Goal: Feedback & Contribution: Submit feedback/report problem

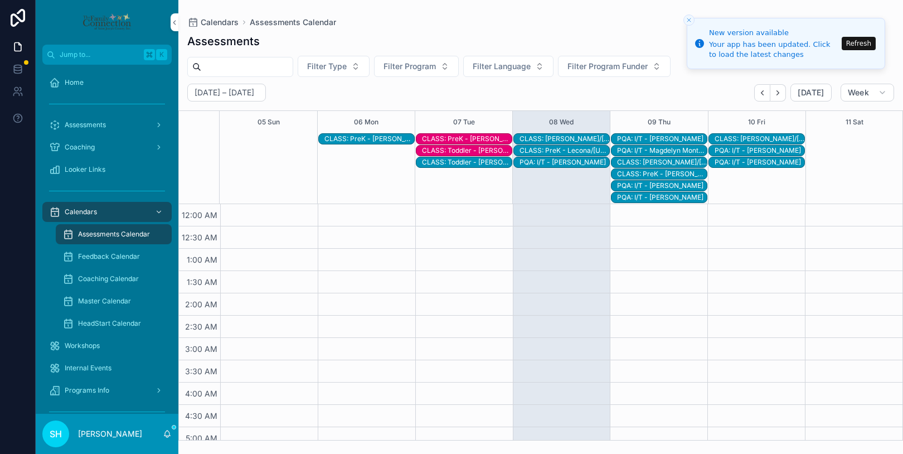
click at [860, 43] on button "Refresh" at bounding box center [859, 43] width 34 height 13
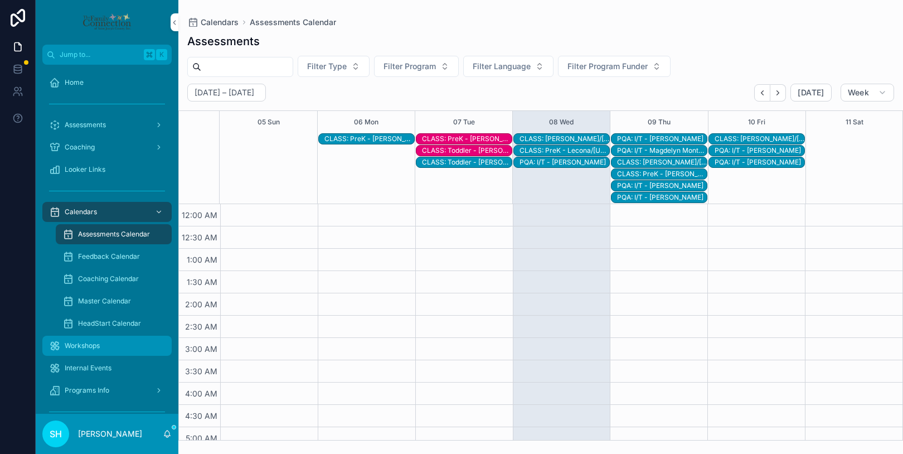
click at [84, 347] on span "Workshops" at bounding box center [82, 345] width 35 height 9
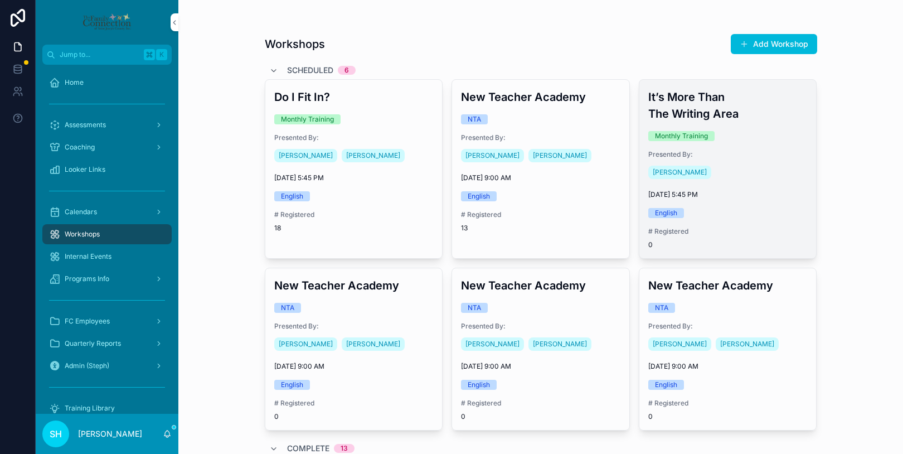
click at [736, 178] on div "[PERSON_NAME]" at bounding box center [727, 172] width 159 height 18
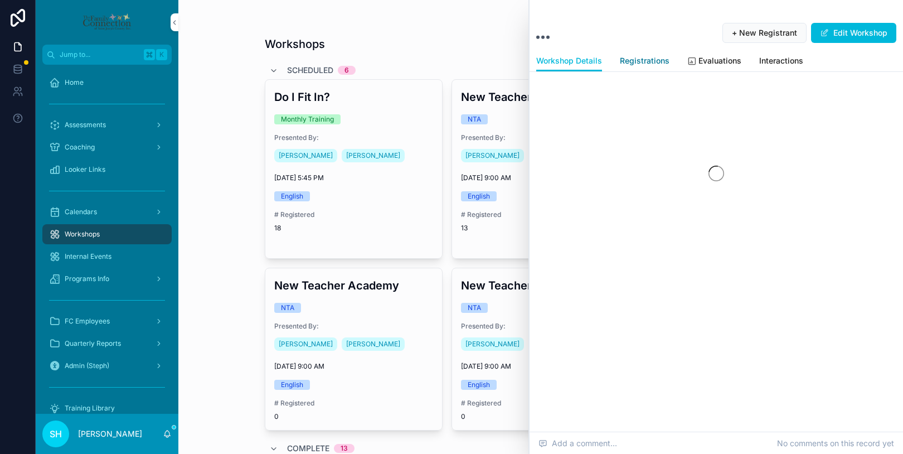
click at [634, 61] on span "Registrations" at bounding box center [645, 60] width 50 height 11
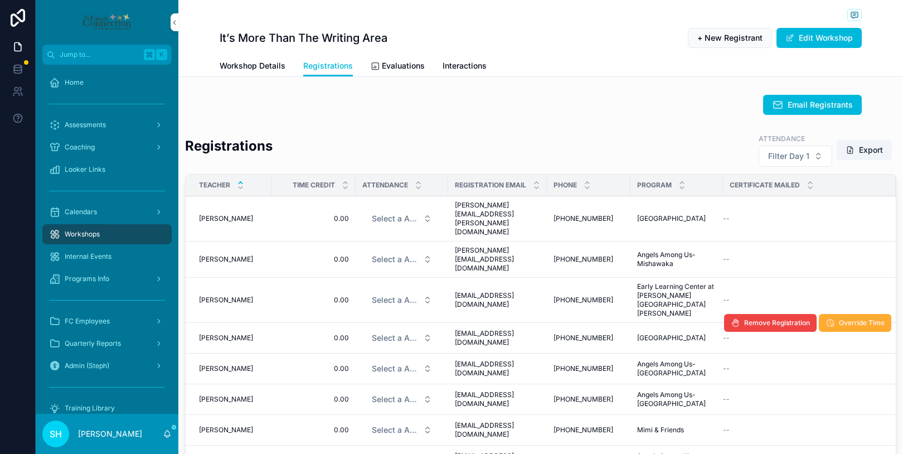
scroll to position [45, 0]
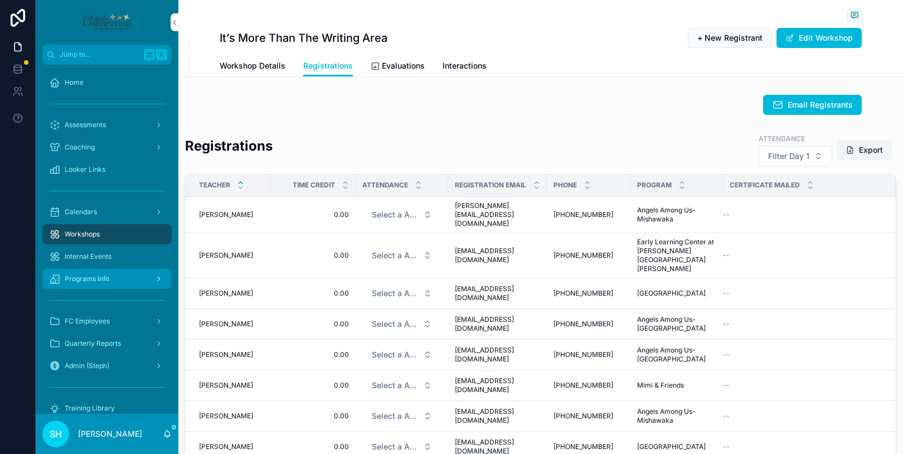
click at [95, 284] on div "Programs Info" at bounding box center [107, 279] width 116 height 18
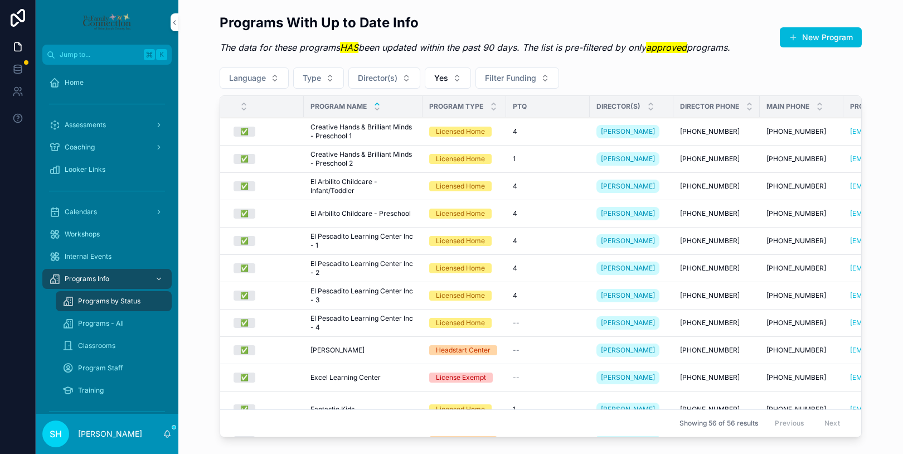
scroll to position [228, 0]
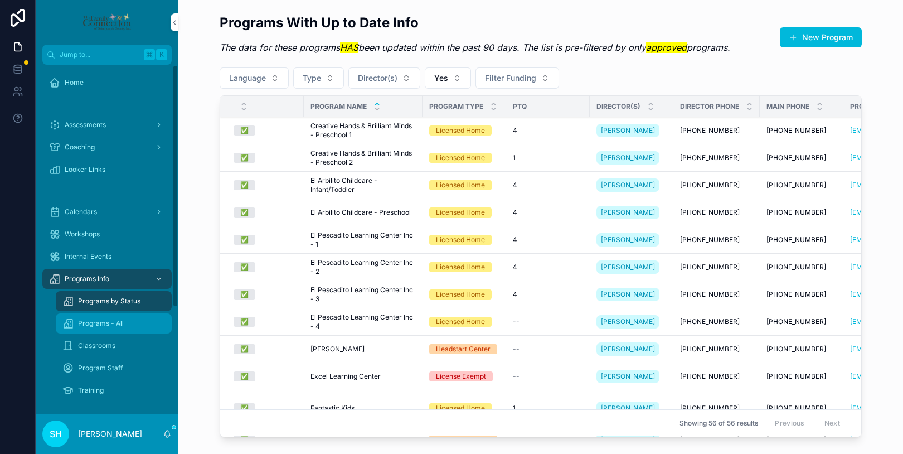
click at [113, 324] on span "Programs - All" at bounding box center [101, 323] width 46 height 9
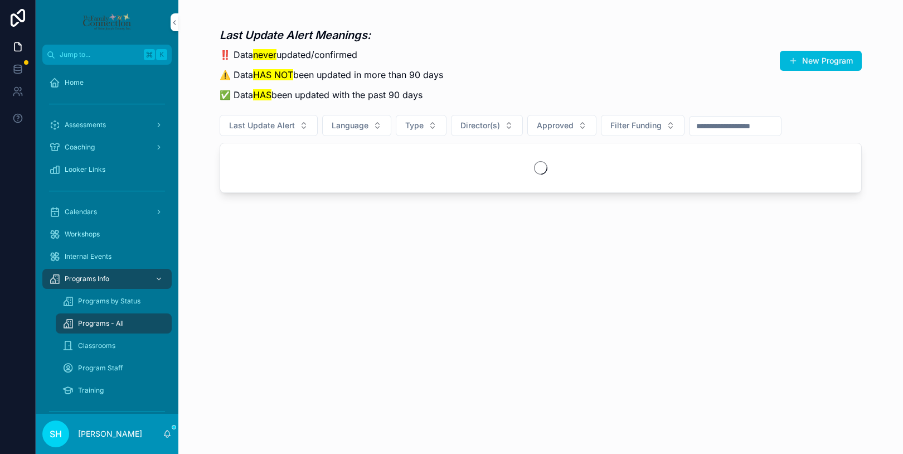
click at [741, 125] on input "scrollable content" at bounding box center [735, 126] width 91 height 16
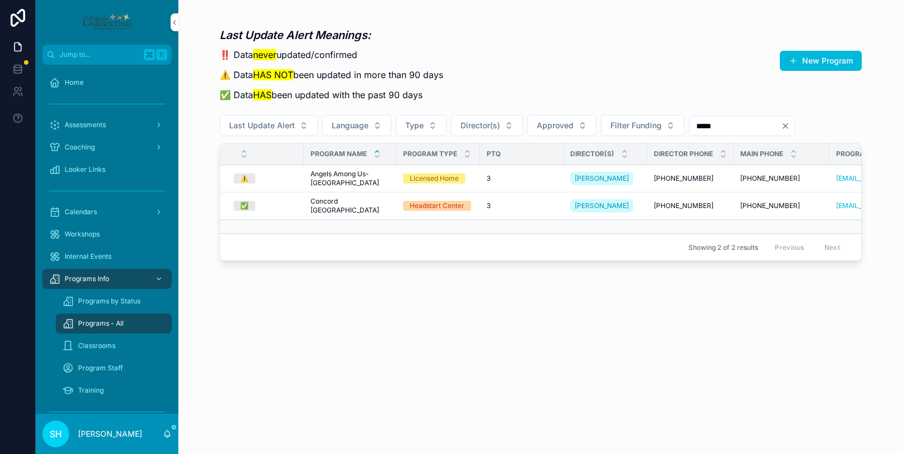
type input "*****"
click at [352, 214] on span "Concord [GEOGRAPHIC_DATA]" at bounding box center [350, 206] width 79 height 18
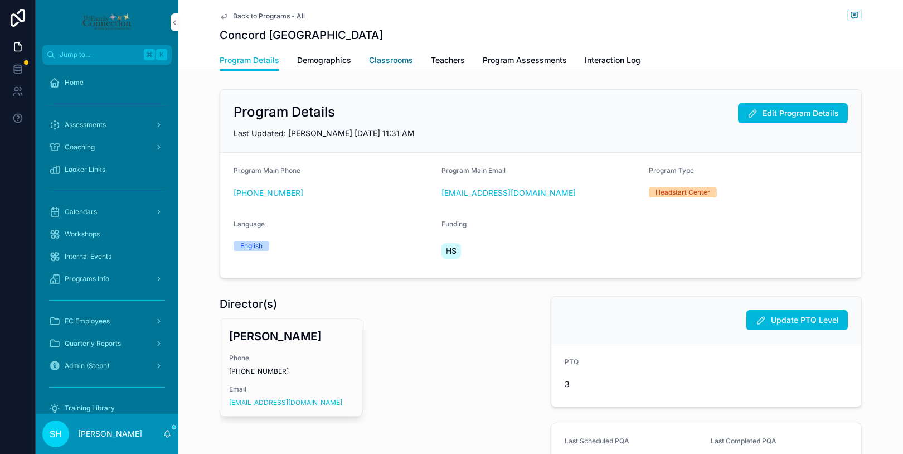
click at [390, 60] on span "Classrooms" at bounding box center [391, 60] width 44 height 11
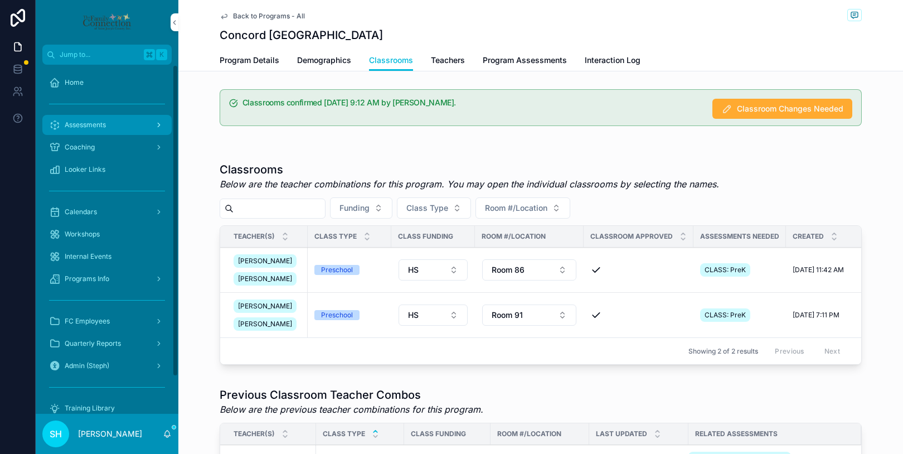
click at [91, 122] on span "Assessments" at bounding box center [85, 124] width 41 height 9
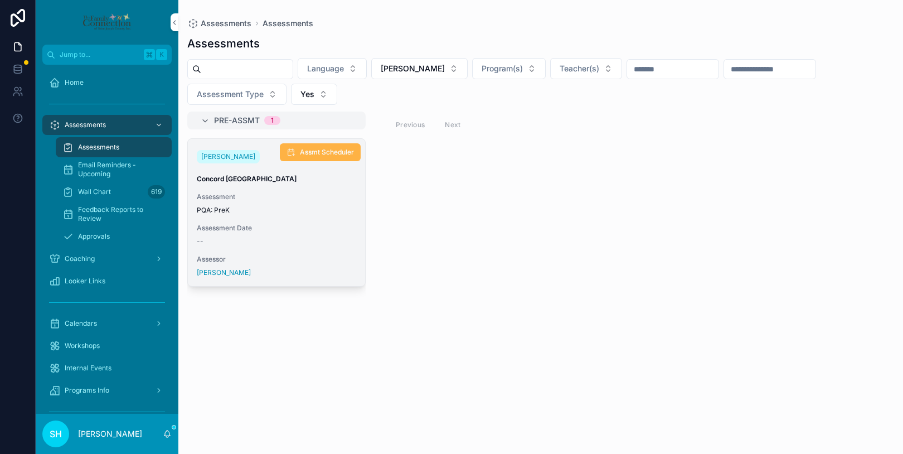
click at [316, 151] on span "Assmt Scheduler" at bounding box center [327, 152] width 54 height 9
click at [96, 322] on div "Calendars" at bounding box center [107, 323] width 116 height 18
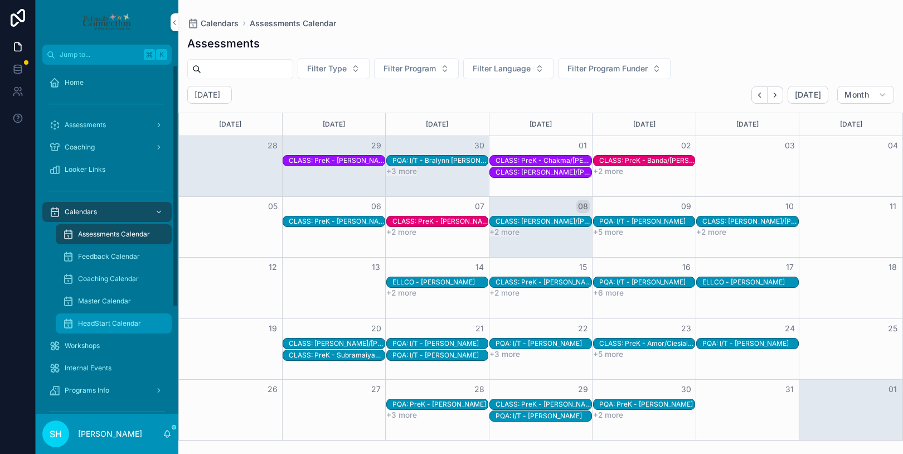
click at [127, 317] on div "HeadStart Calendar" at bounding box center [113, 323] width 103 height 18
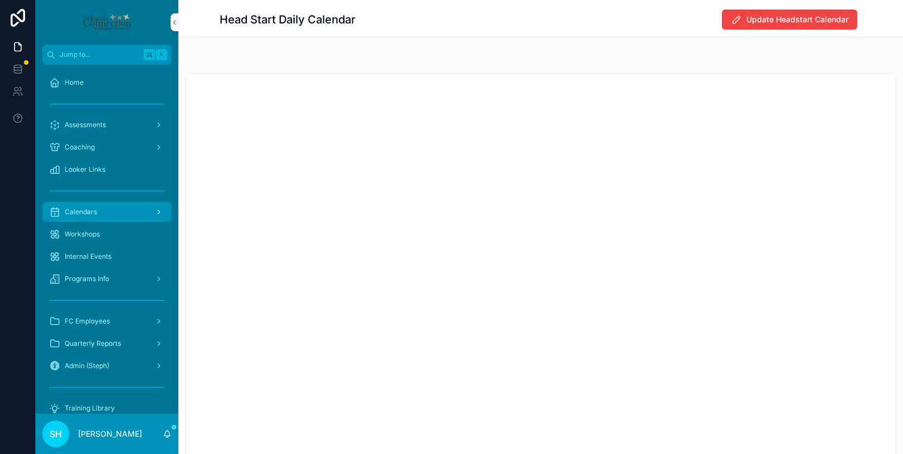
click at [90, 210] on span "Calendars" at bounding box center [81, 211] width 32 height 9
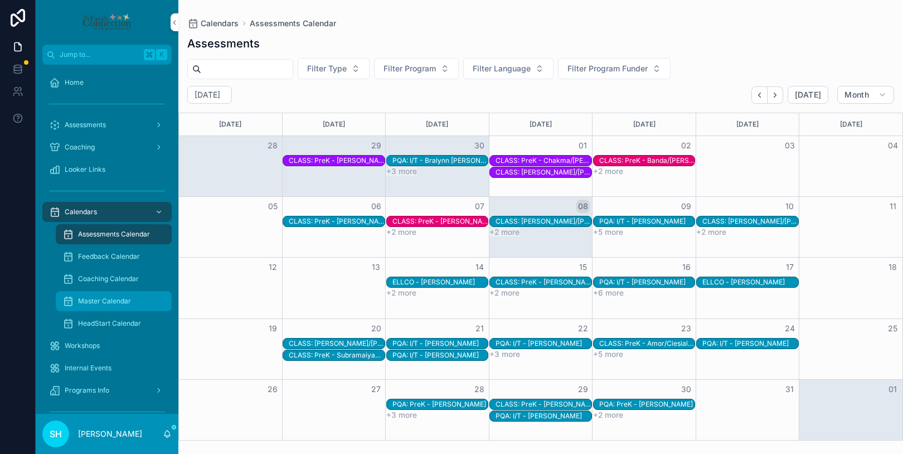
click at [103, 301] on span "Master Calendar" at bounding box center [104, 301] width 53 height 9
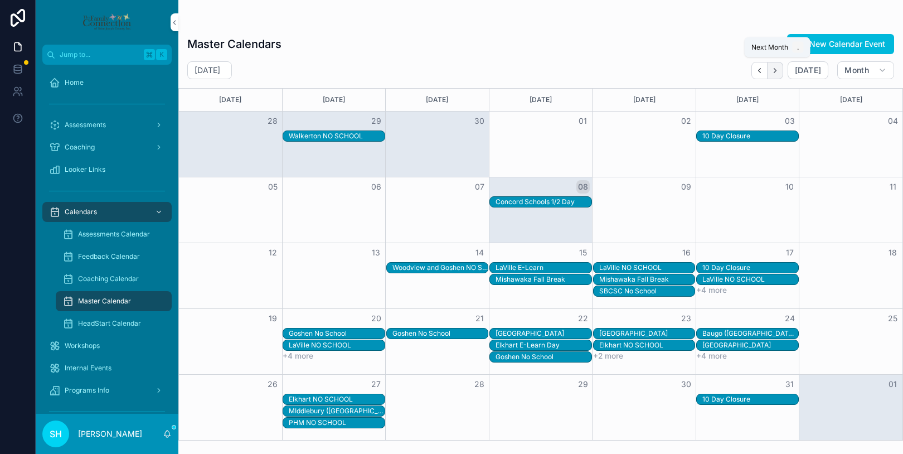
click at [779, 69] on icon "Next" at bounding box center [775, 70] width 8 height 8
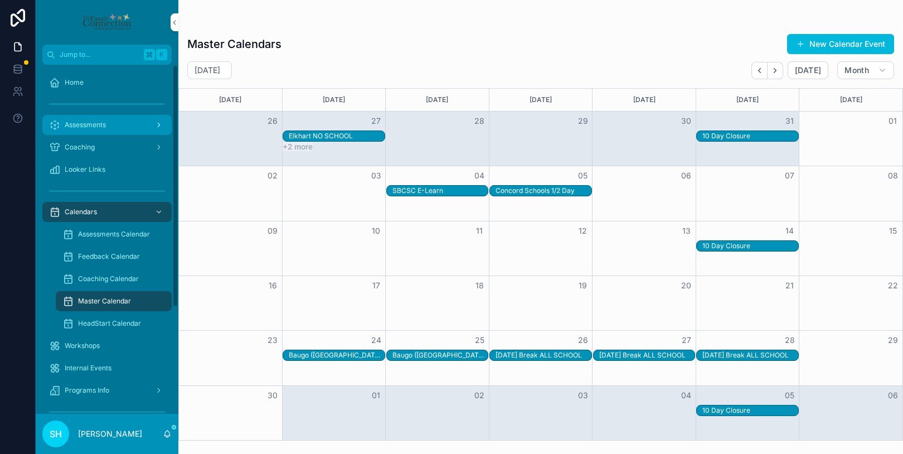
click at [92, 126] on span "Assessments" at bounding box center [85, 124] width 41 height 9
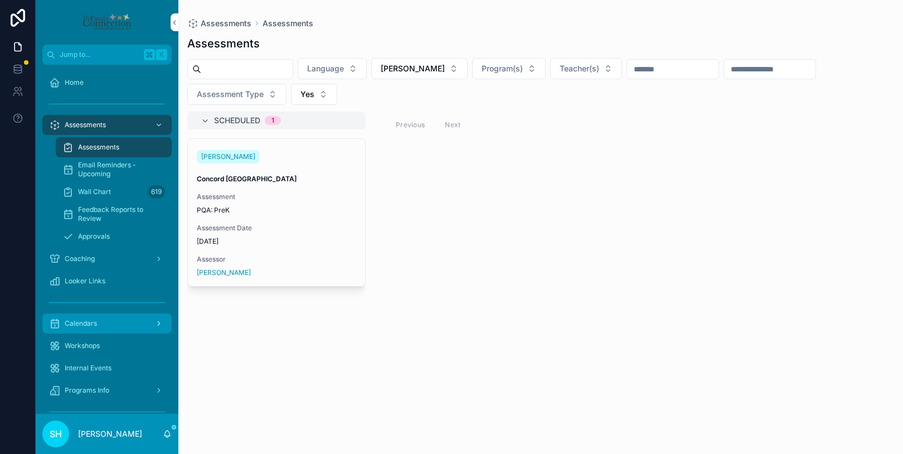
click at [79, 324] on span "Calendars" at bounding box center [81, 323] width 32 height 9
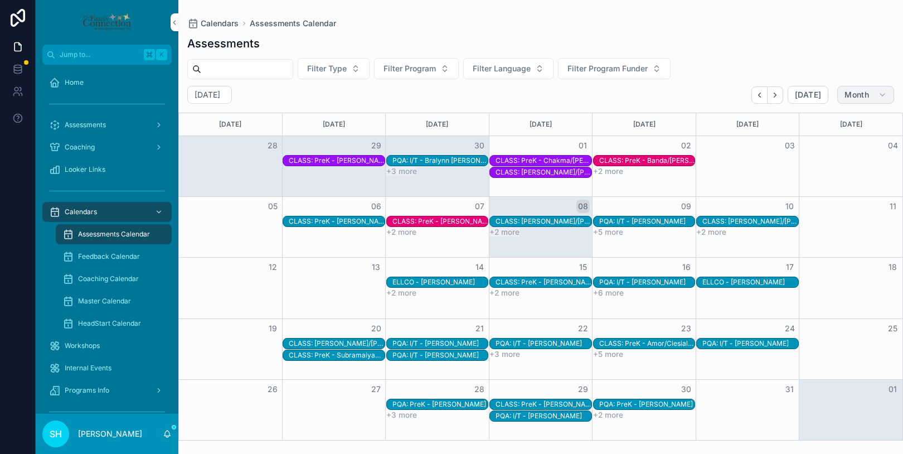
click at [876, 94] on button "Month" at bounding box center [865, 95] width 57 height 18
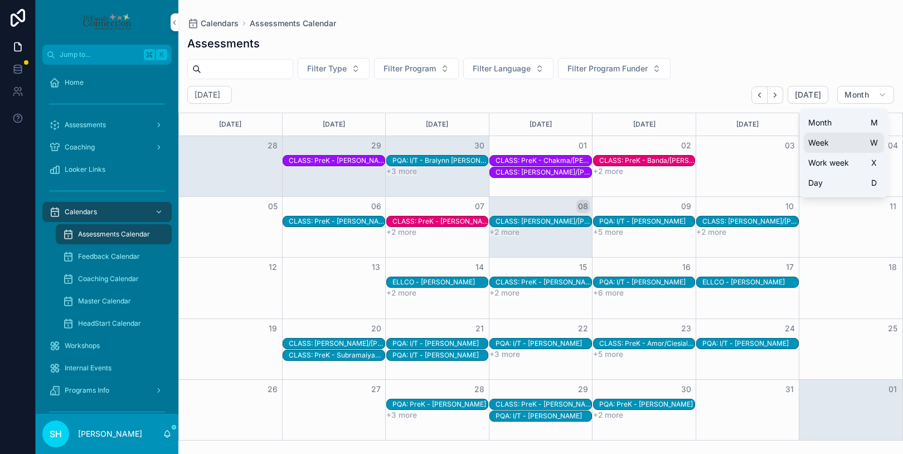
click at [820, 138] on span "Week" at bounding box center [818, 142] width 21 height 11
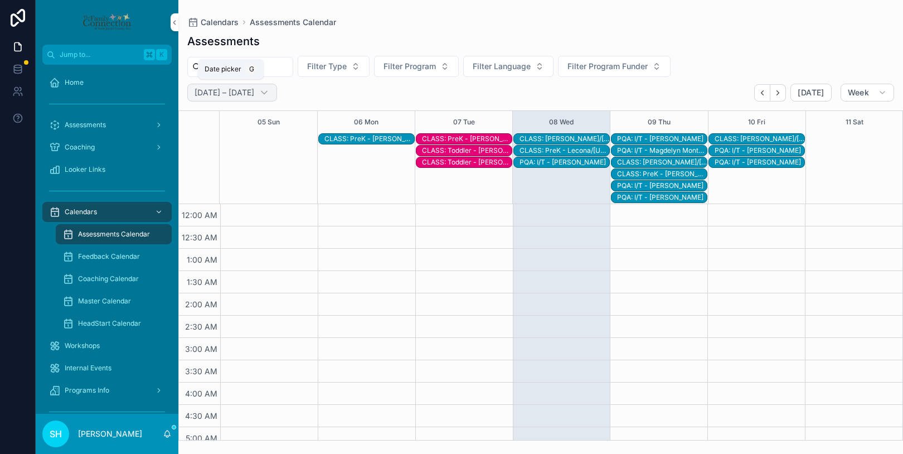
click at [249, 95] on h2 "[DATE] – [DATE]" at bounding box center [225, 92] width 60 height 11
select select "****"
select select "*"
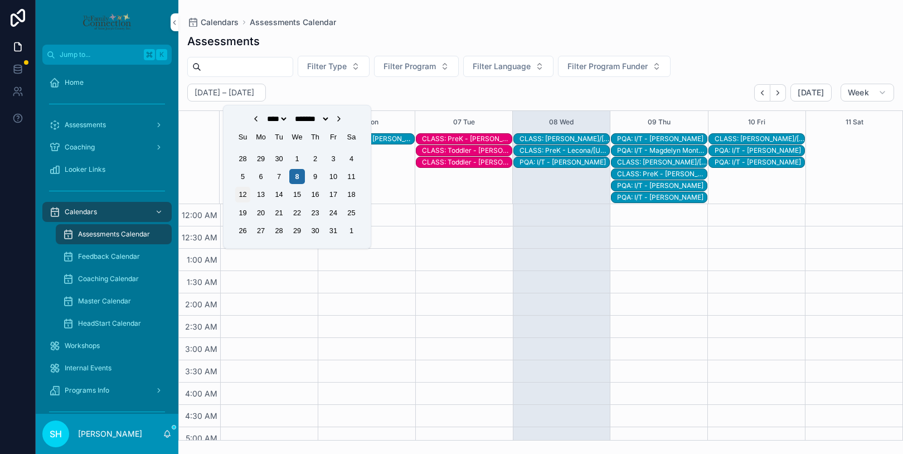
click at [245, 193] on div "12" at bounding box center [242, 194] width 15 height 15
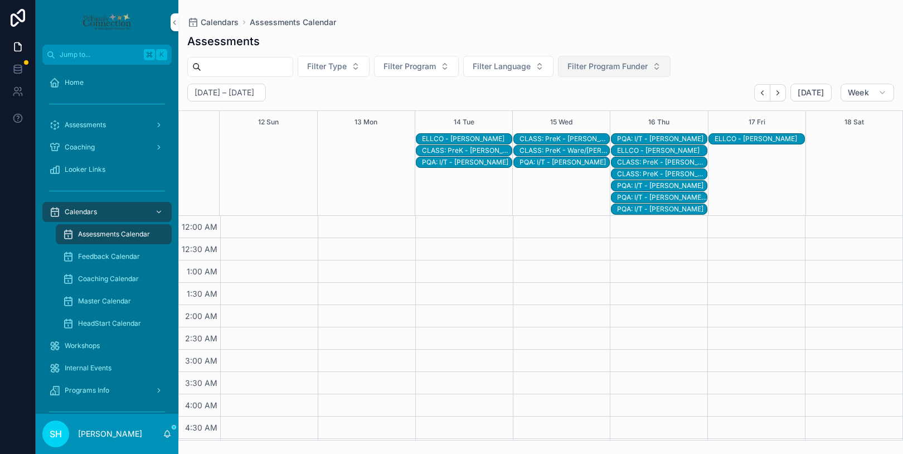
click at [616, 62] on span "Filter Program Funder" at bounding box center [608, 66] width 80 height 11
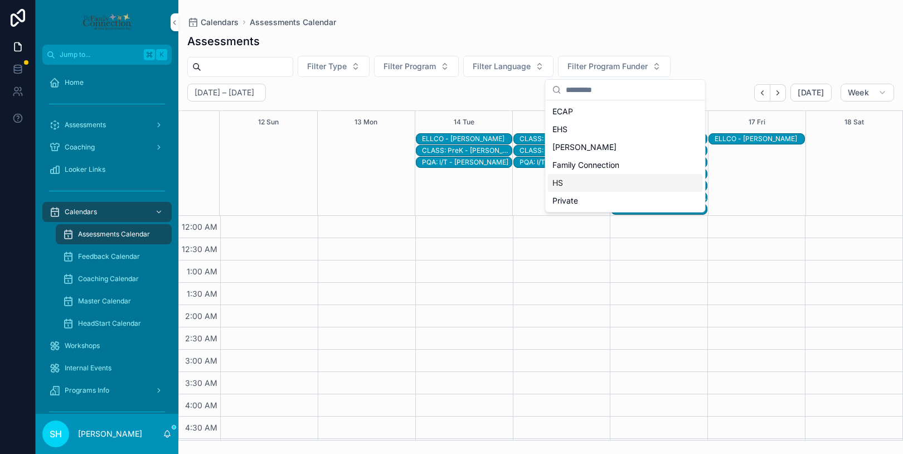
click at [561, 183] on span "HS" at bounding box center [558, 182] width 11 height 11
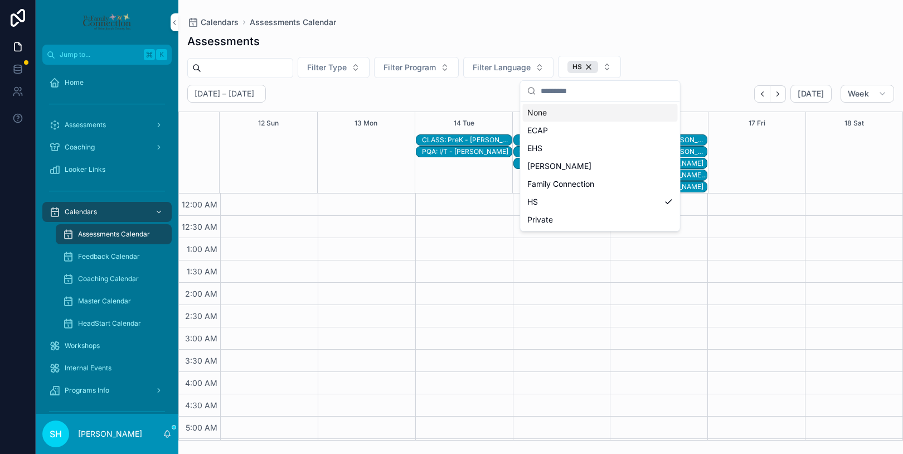
click at [658, 54] on div "Assessments Filter Type Filter Program Filter Language HS [DATE] – [DATE] [DATE…" at bounding box center [540, 234] width 725 height 414
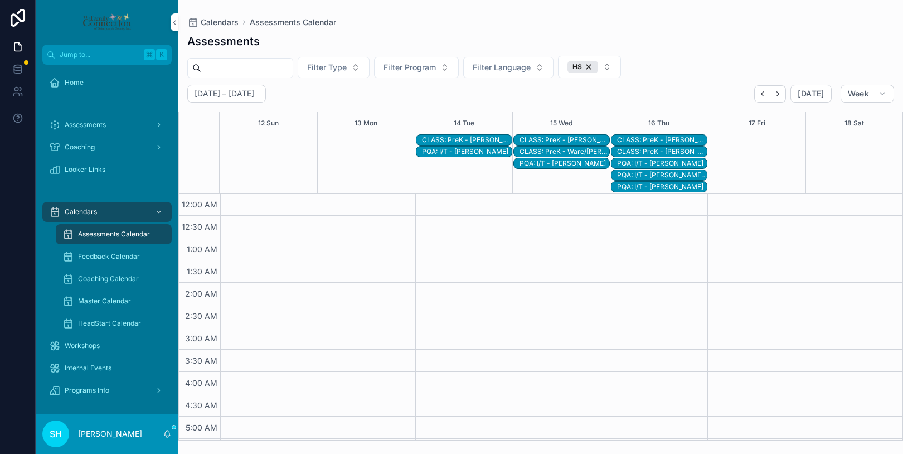
click at [484, 139] on div "CLASS: PreK - [PERSON_NAME]/[PERSON_NAME]" at bounding box center [467, 139] width 90 height 9
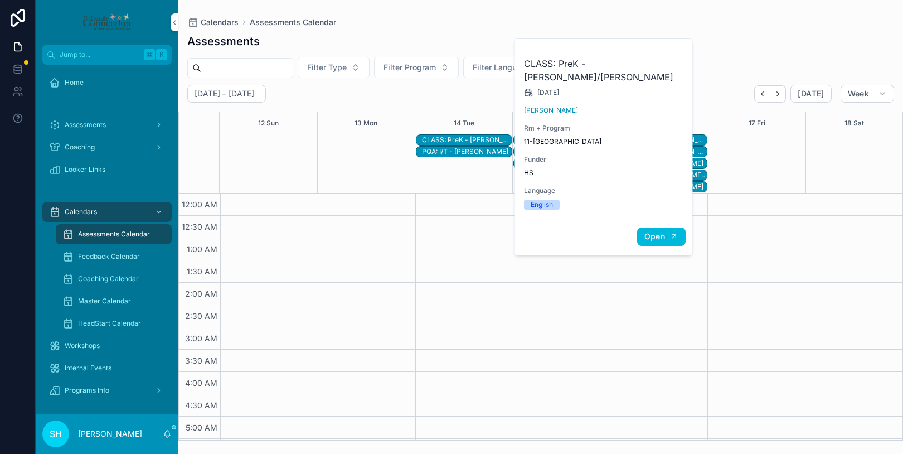
click at [646, 231] on span "Open" at bounding box center [654, 236] width 21 height 10
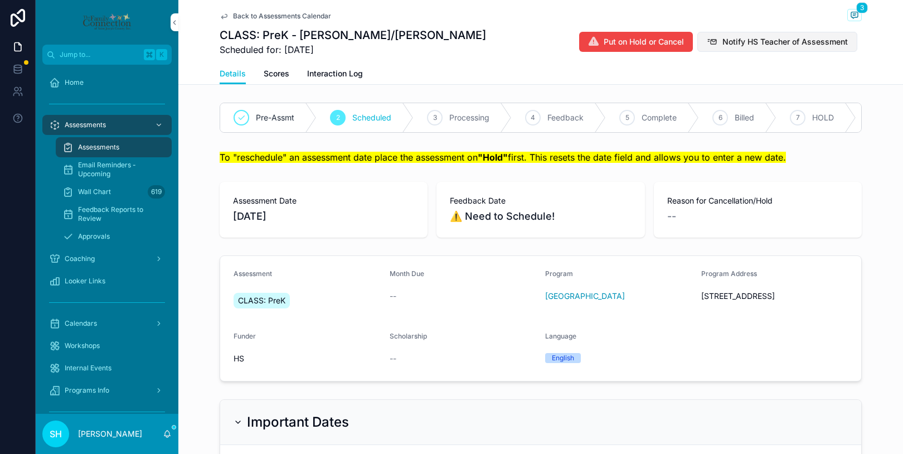
click at [764, 40] on span "Notify HS Teacher of Assessment" at bounding box center [785, 41] width 125 height 11
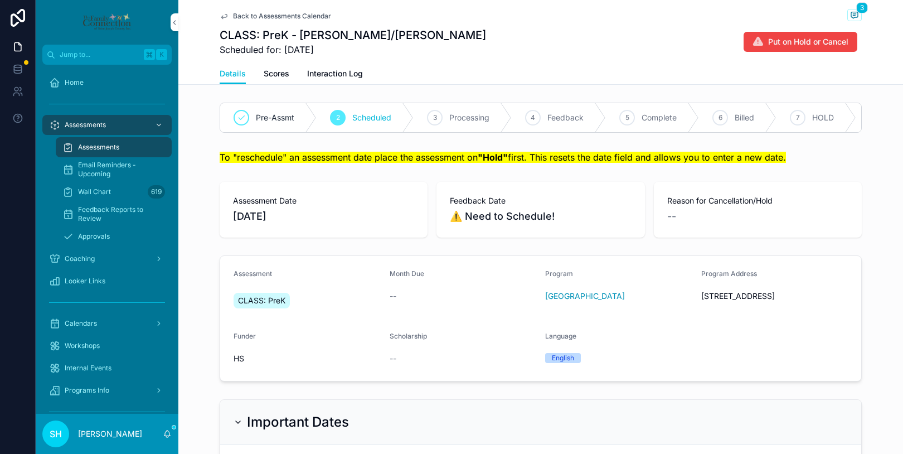
click at [283, 14] on span "Back to Assessments Calendar" at bounding box center [282, 16] width 98 height 9
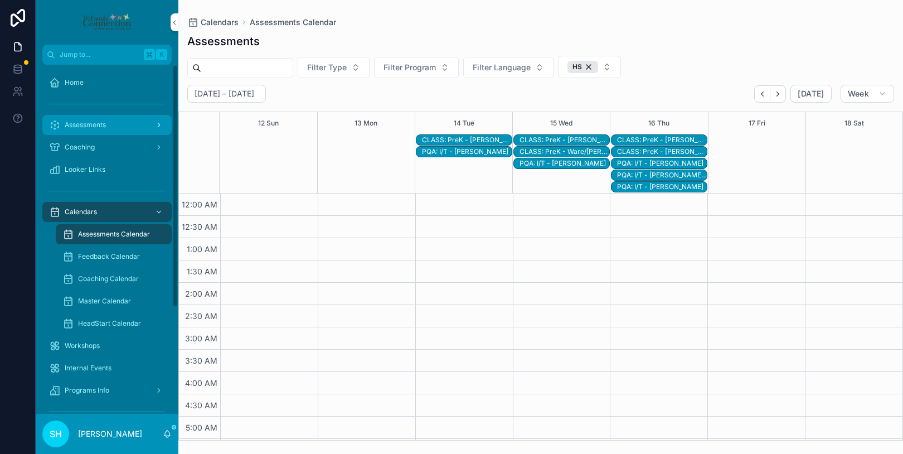
click at [105, 122] on span "Assessments" at bounding box center [85, 124] width 41 height 9
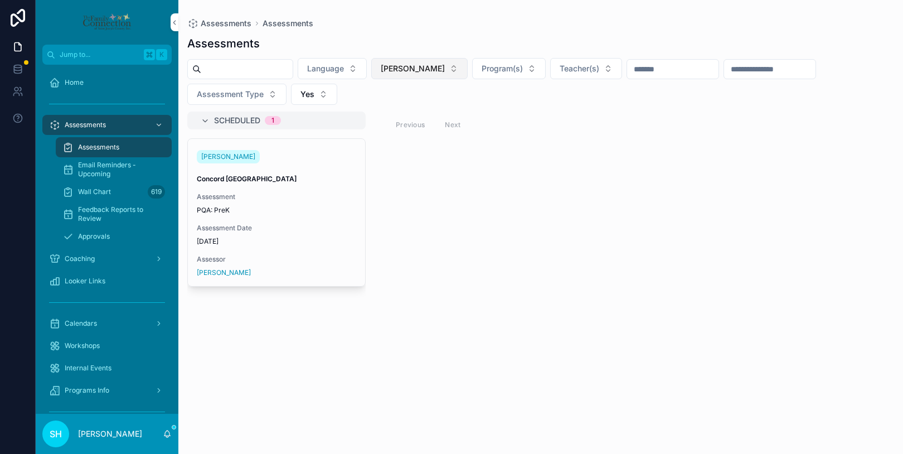
click at [444, 71] on button "[PERSON_NAME]" at bounding box center [419, 68] width 96 height 21
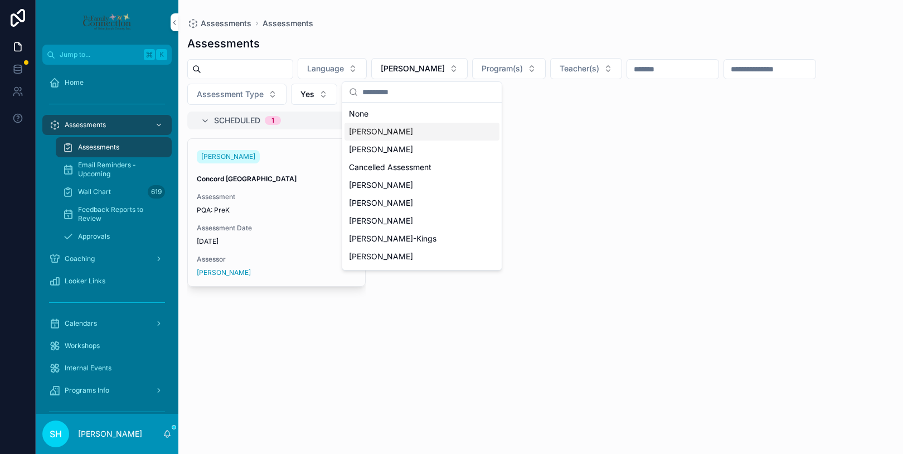
click at [365, 132] on span "[PERSON_NAME]" at bounding box center [381, 131] width 64 height 11
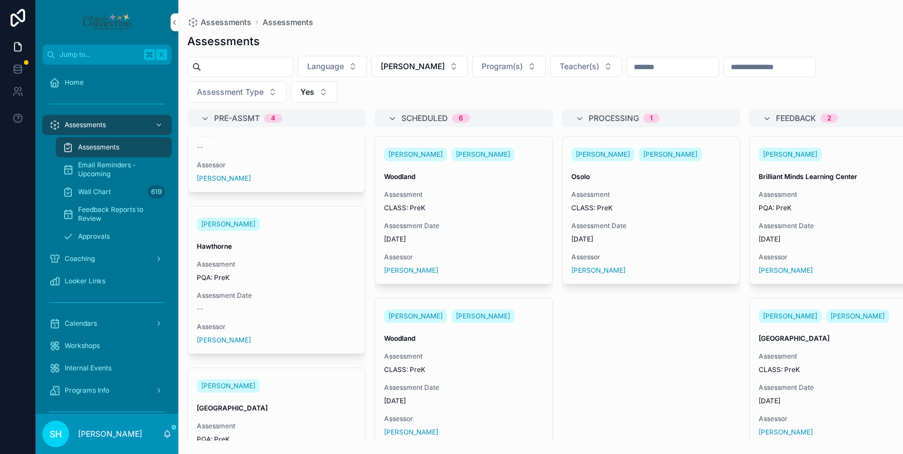
scroll to position [258, 0]
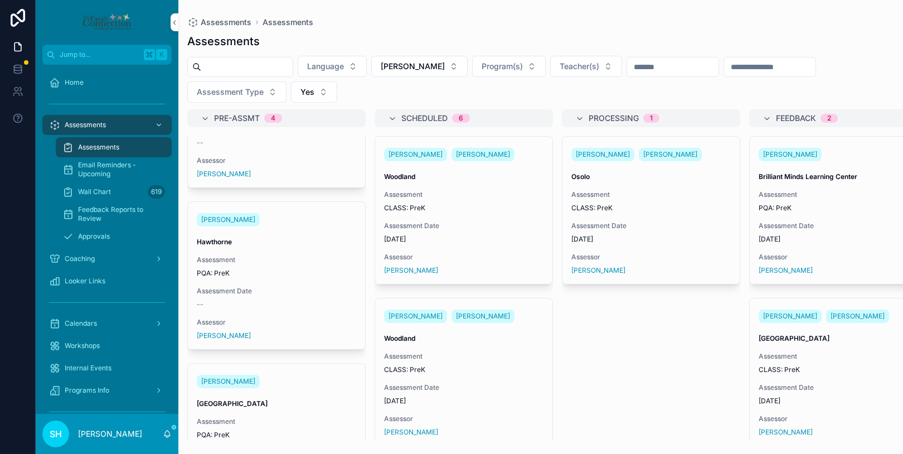
click at [311, 287] on span "Assessment Date" at bounding box center [276, 291] width 159 height 9
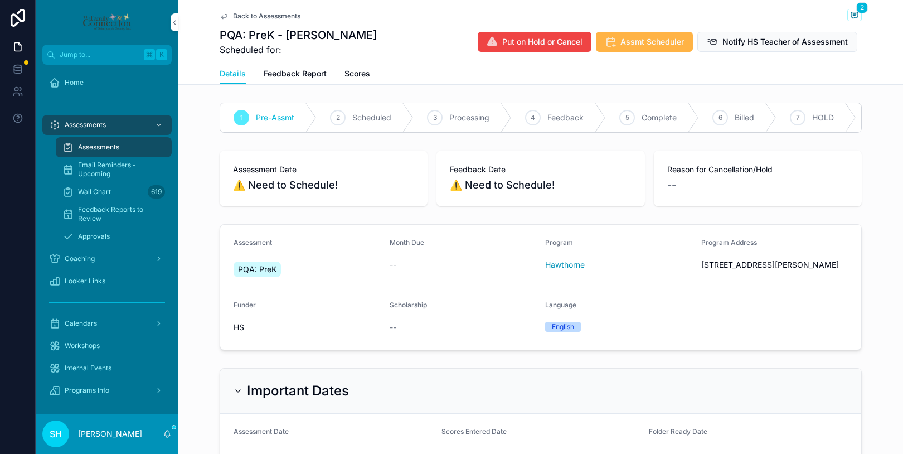
click at [634, 45] on span "Assmt Scheduler" at bounding box center [653, 41] width 64 height 11
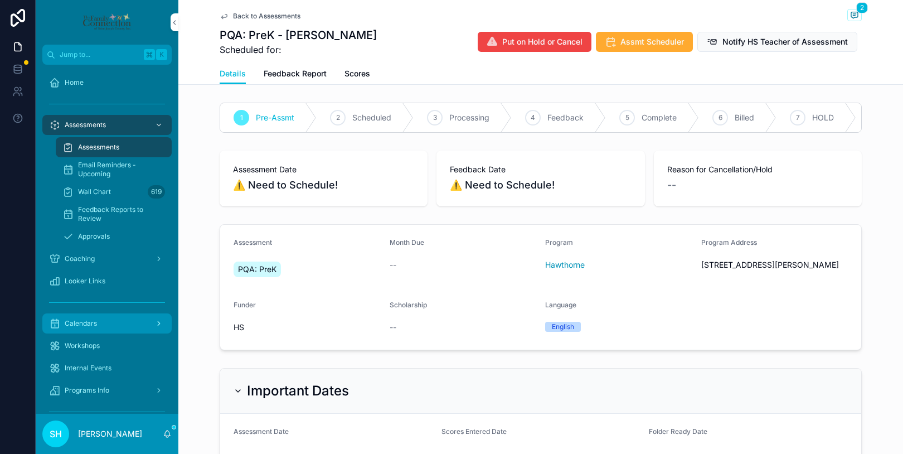
click at [82, 322] on span "Calendars" at bounding box center [81, 323] width 32 height 9
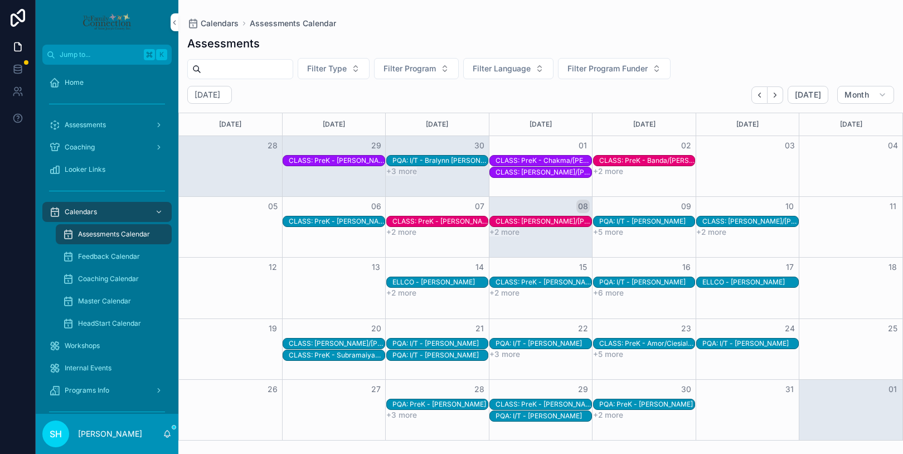
click at [101, 236] on span "Assessments Calendar" at bounding box center [114, 234] width 72 height 9
click at [881, 90] on icon "scrollable content" at bounding box center [882, 94] width 9 height 9
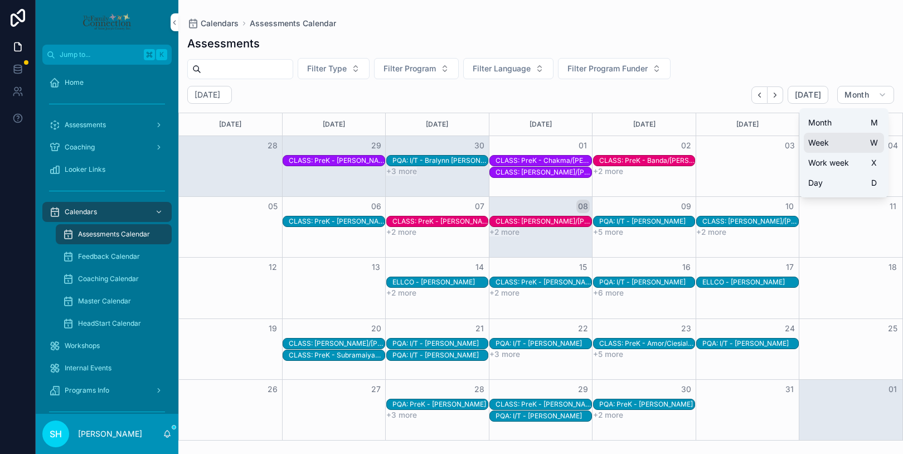
click at [838, 136] on button "Week W" at bounding box center [844, 143] width 80 height 20
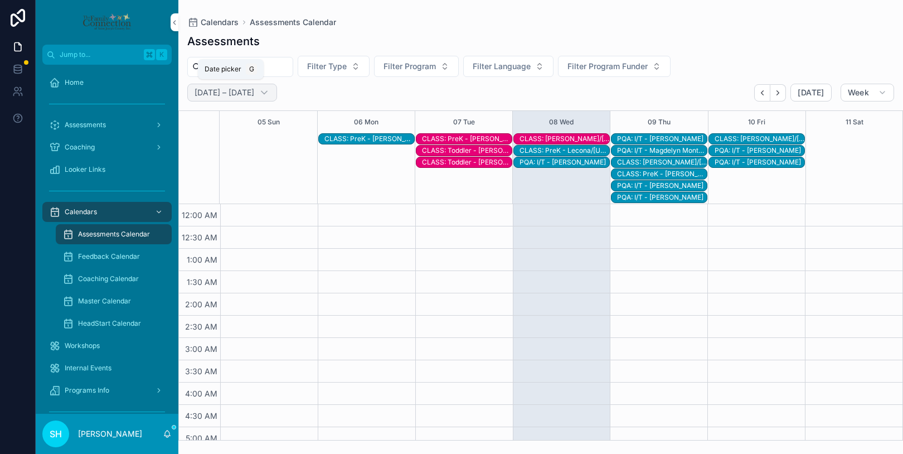
click at [259, 87] on icon "scrollable content" at bounding box center [264, 92] width 11 height 11
select select "****"
select select "*"
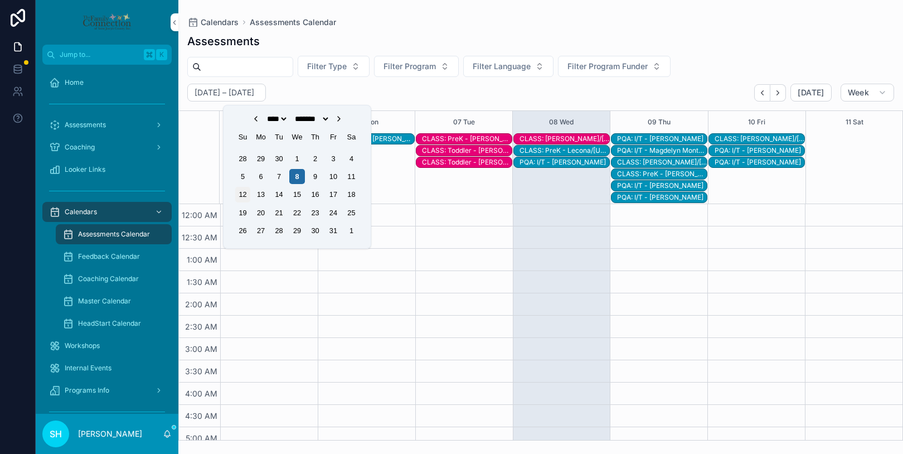
click at [243, 192] on div "12" at bounding box center [242, 194] width 15 height 15
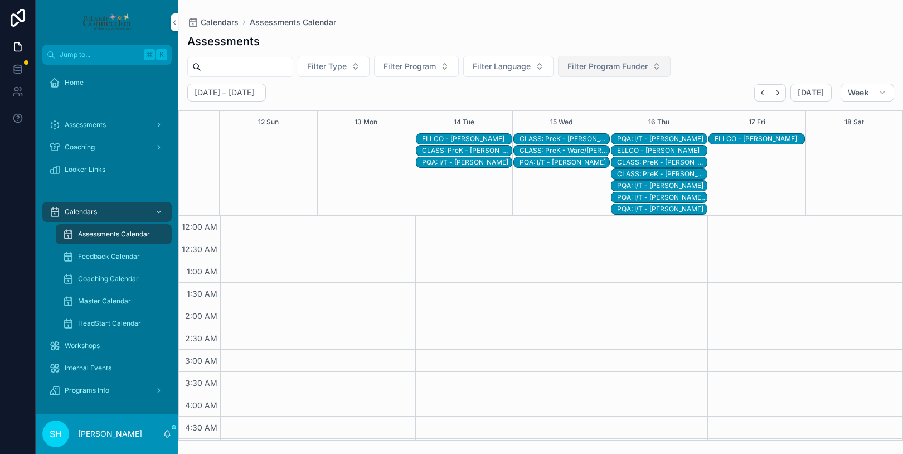
click at [666, 63] on button "Filter Program Funder" at bounding box center [614, 66] width 113 height 21
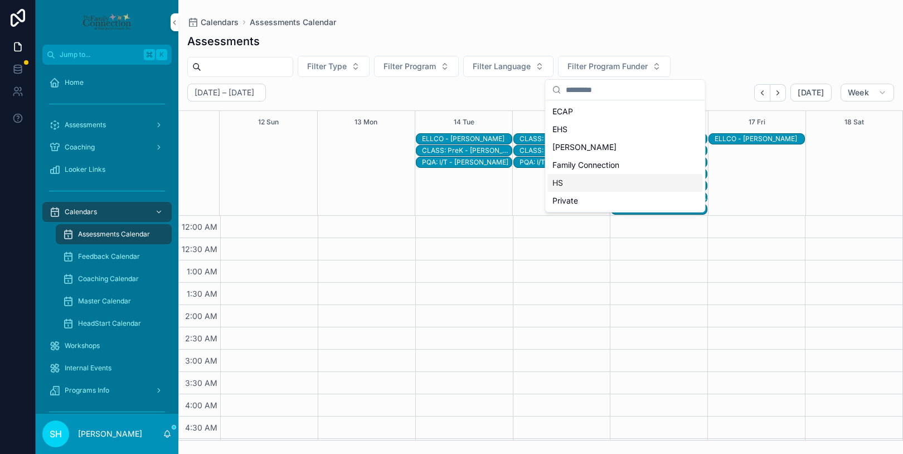
click at [566, 177] on div "HS" at bounding box center [625, 183] width 155 height 18
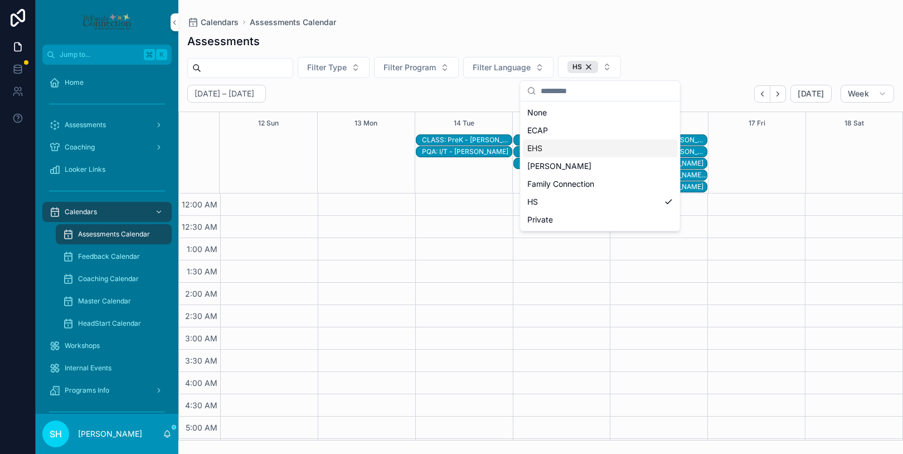
click at [540, 152] on span "EHS" at bounding box center [534, 148] width 15 height 11
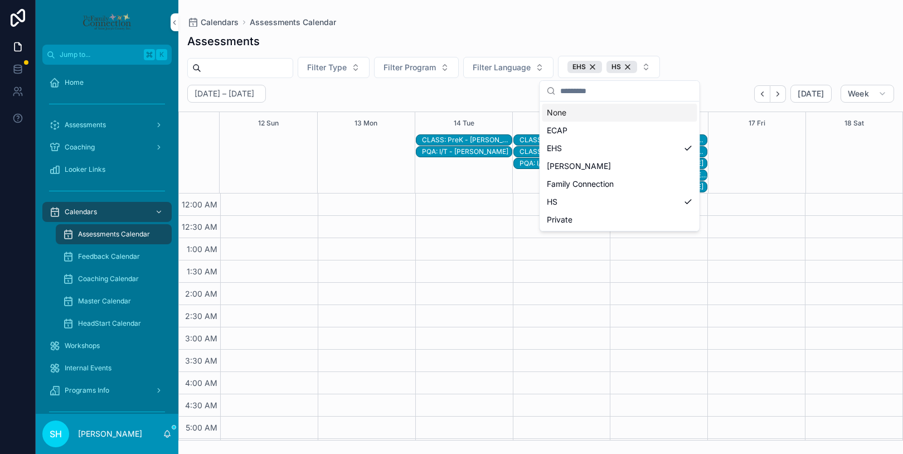
click at [724, 55] on div "Assessments Filter Type Filter Program Filter Language EHS HS [DATE] – [DATE] […" at bounding box center [540, 234] width 725 height 414
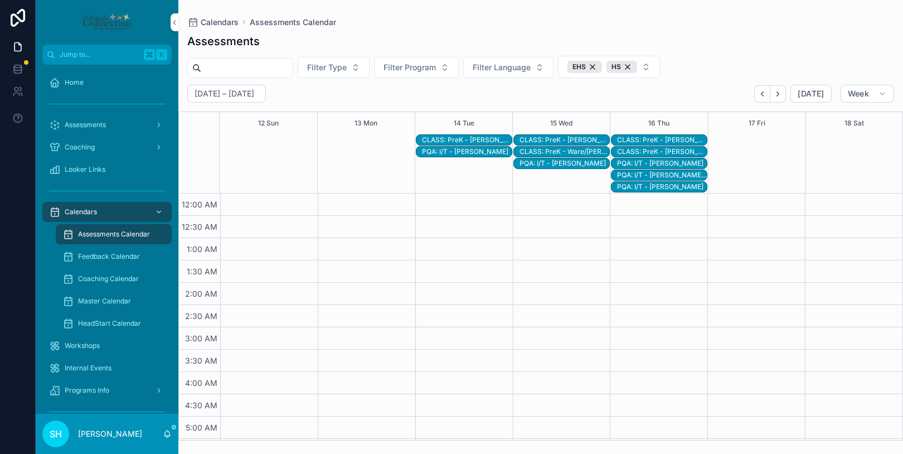
click at [487, 152] on div "PQA: I/T - [PERSON_NAME]" at bounding box center [467, 151] width 90 height 9
click at [462, 154] on div "PQA: I/T - [PERSON_NAME]" at bounding box center [467, 151] width 90 height 9
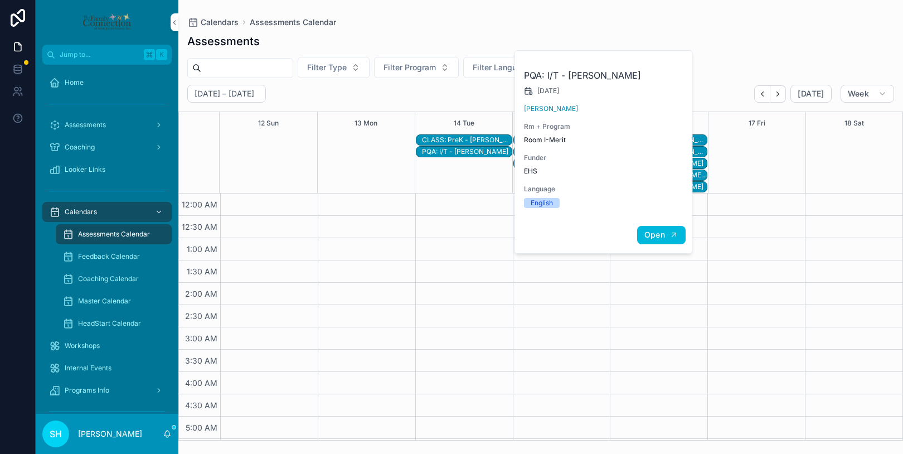
click at [656, 236] on span "Open" at bounding box center [654, 235] width 21 height 10
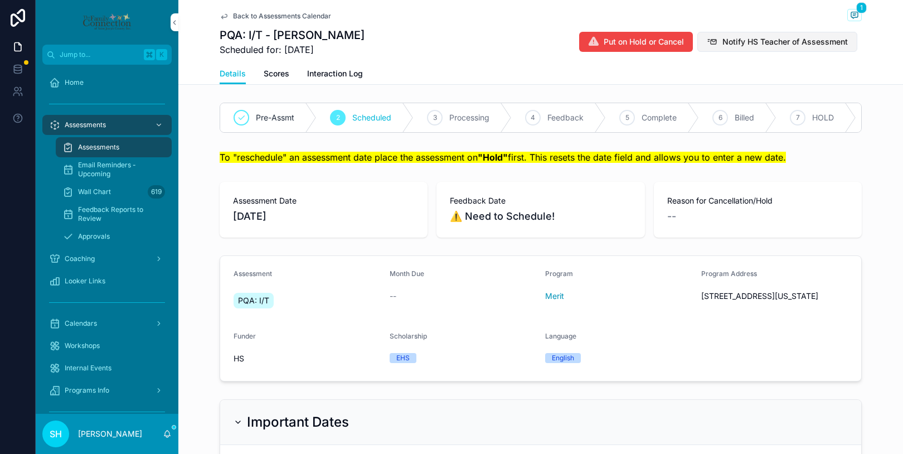
click at [750, 41] on span "Notify HS Teacher of Assessment" at bounding box center [785, 41] width 125 height 11
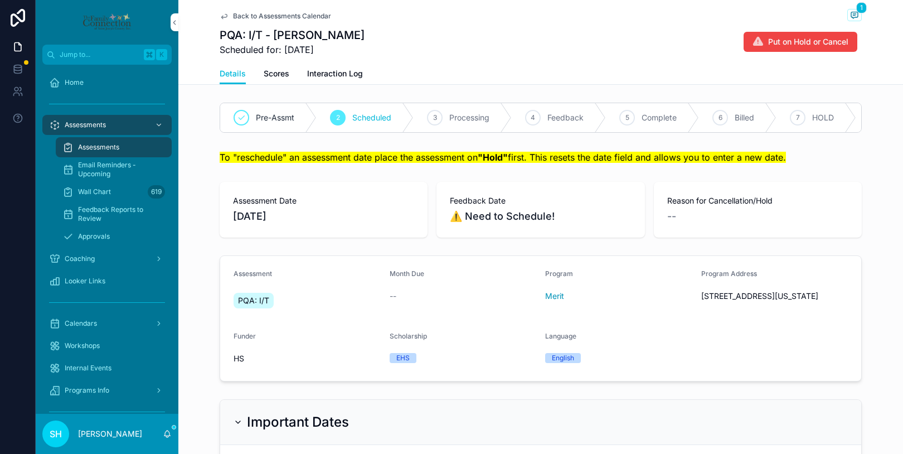
click at [307, 14] on span "Back to Assessments Calendar" at bounding box center [282, 16] width 98 height 9
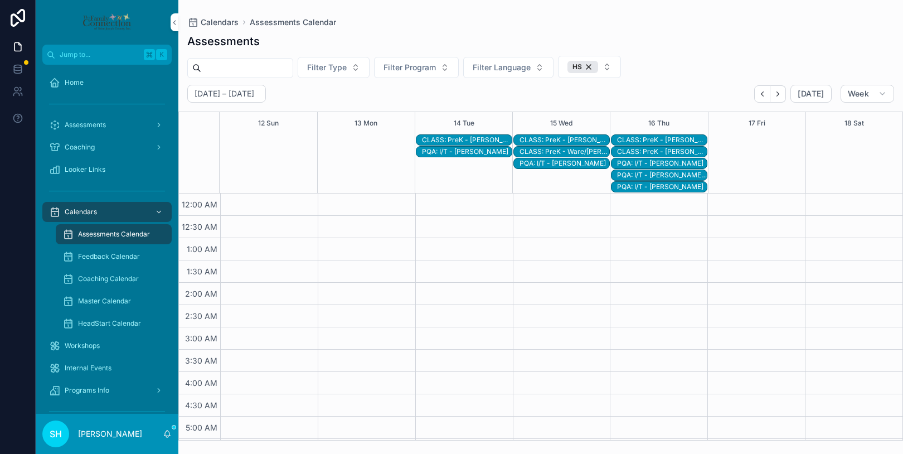
click at [556, 139] on div "CLASS: PreK - [PERSON_NAME]/[PERSON_NAME]" at bounding box center [565, 139] width 90 height 9
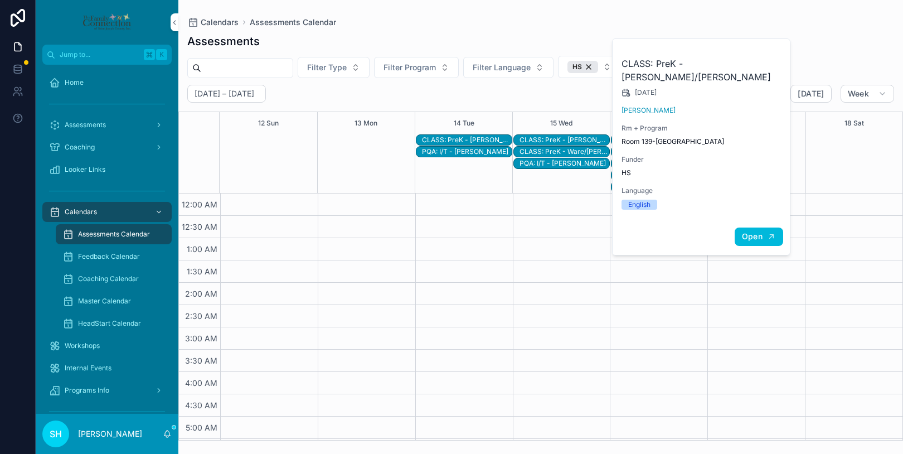
click at [752, 231] on span "Open" at bounding box center [752, 236] width 21 height 10
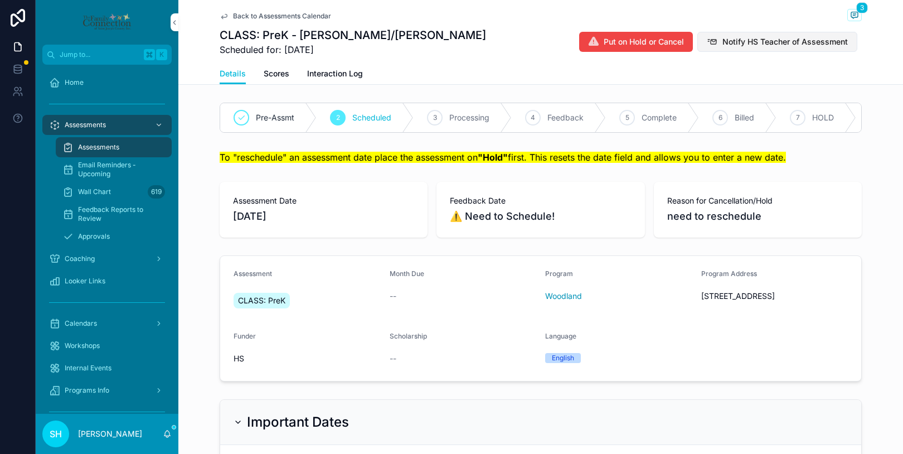
click at [754, 42] on span "Notify HS Teacher of Assessment" at bounding box center [785, 41] width 125 height 11
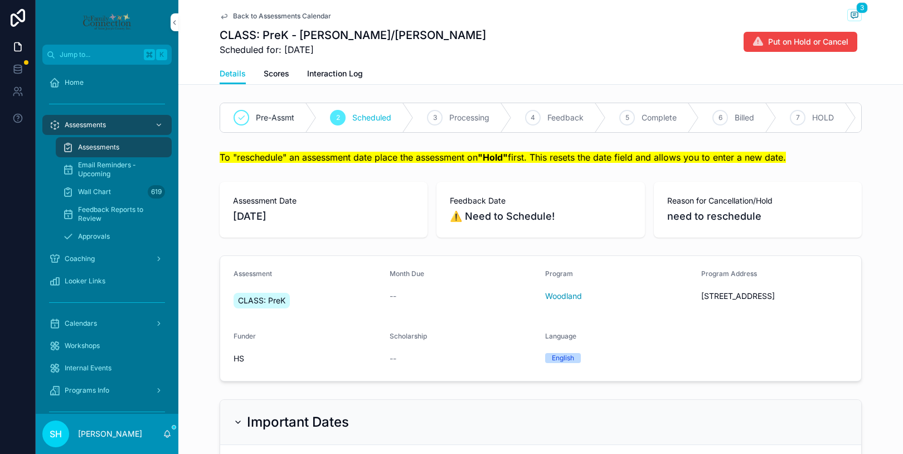
click at [273, 16] on span "Back to Assessments Calendar" at bounding box center [282, 16] width 98 height 9
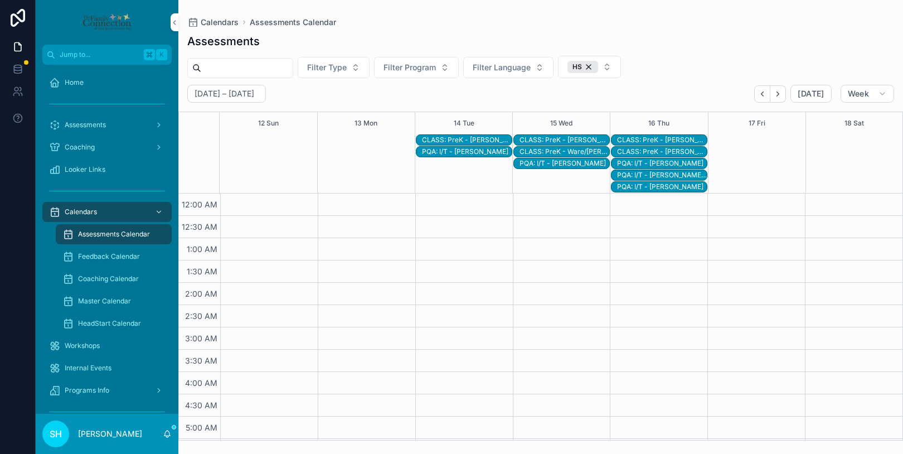
click at [581, 151] on div "CLASS: PreK - Ware/[PERSON_NAME]" at bounding box center [565, 151] width 90 height 9
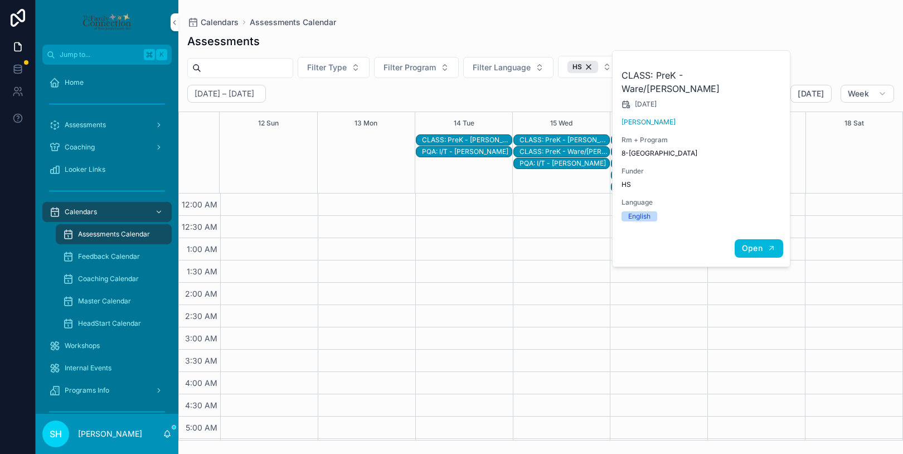
click at [748, 243] on span "Open" at bounding box center [752, 248] width 21 height 10
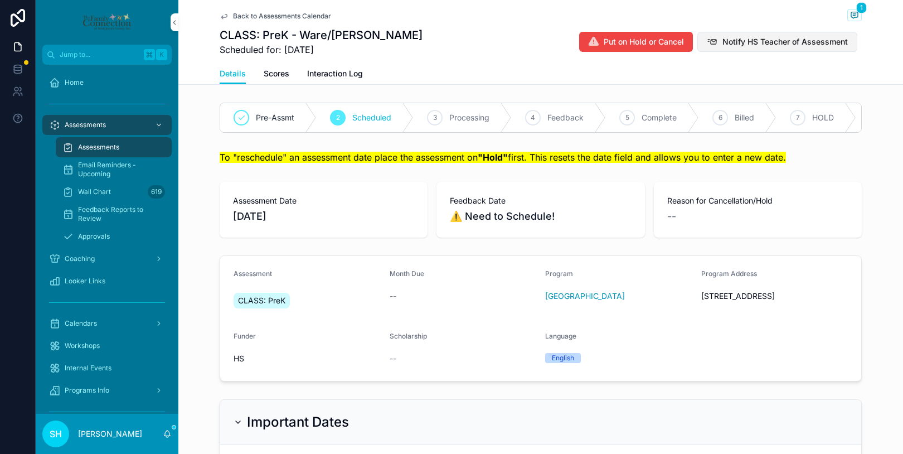
click at [752, 43] on span "Notify HS Teacher of Assessment" at bounding box center [785, 41] width 125 height 11
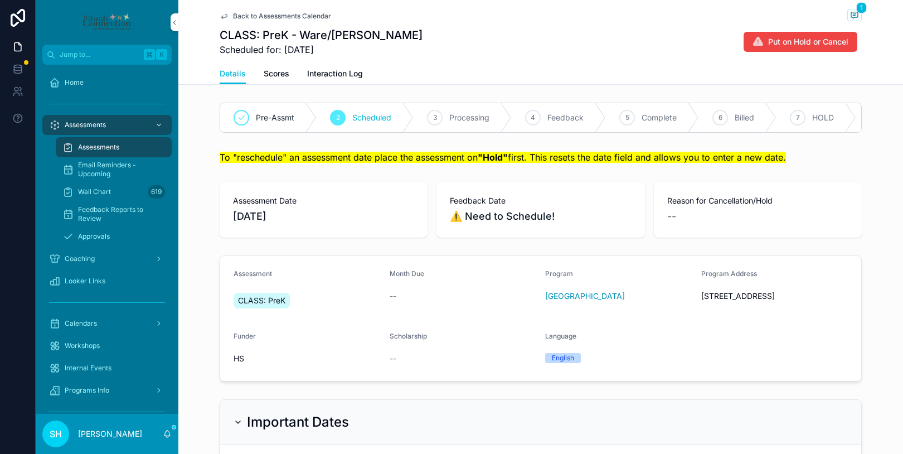
click at [234, 14] on span "Back to Assessments Calendar" at bounding box center [282, 16] width 98 height 9
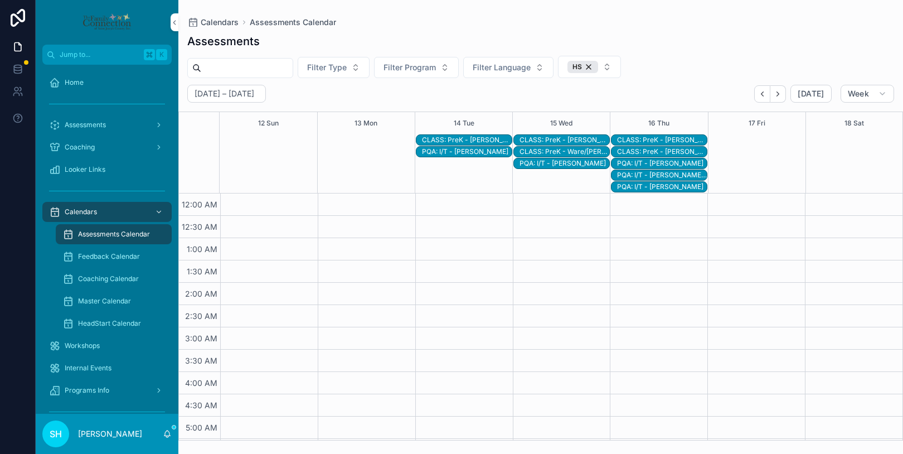
click at [559, 165] on div "PQA: I/T - [PERSON_NAME]" at bounding box center [565, 163] width 90 height 9
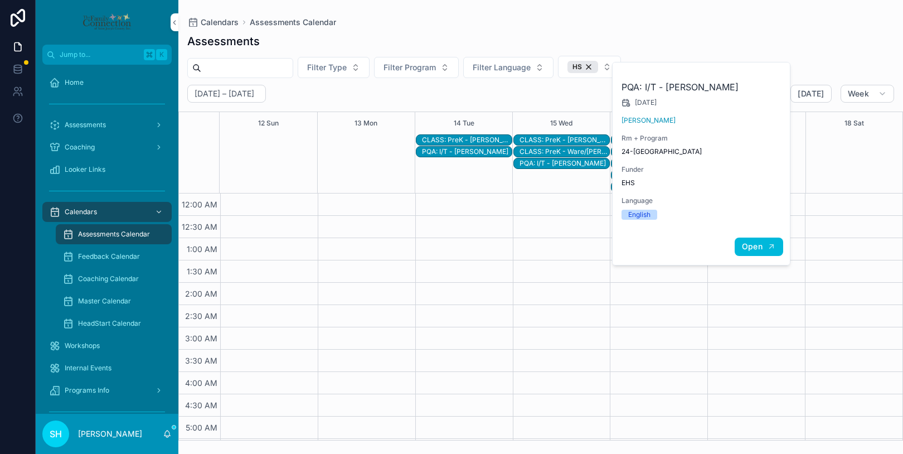
click at [757, 248] on span "Open" at bounding box center [752, 246] width 21 height 10
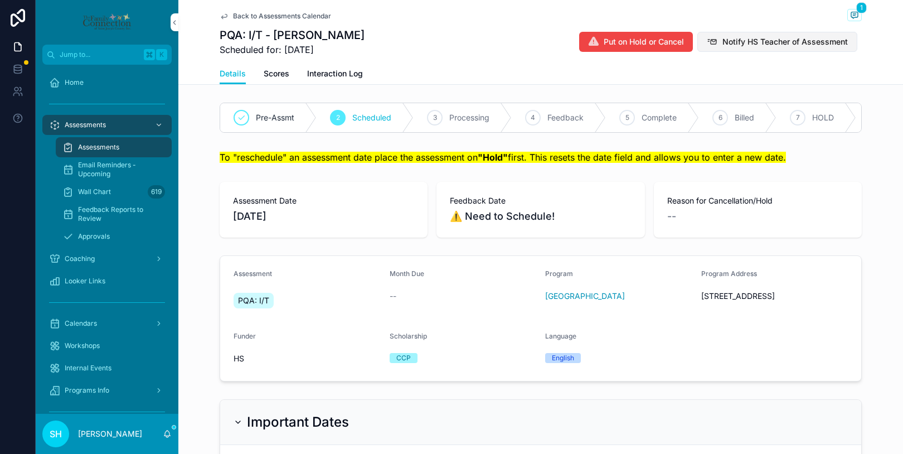
click at [778, 38] on span "Notify HS Teacher of Assessment" at bounding box center [785, 41] width 125 height 11
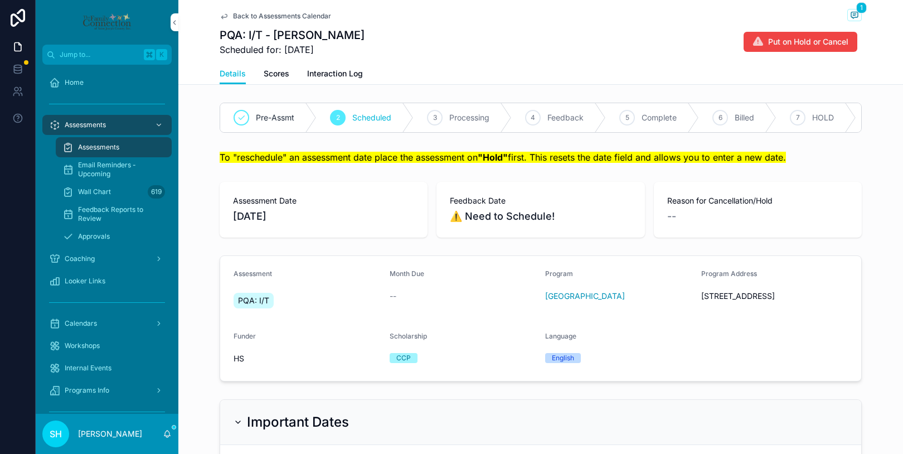
click at [258, 16] on span "Back to Assessments Calendar" at bounding box center [282, 16] width 98 height 9
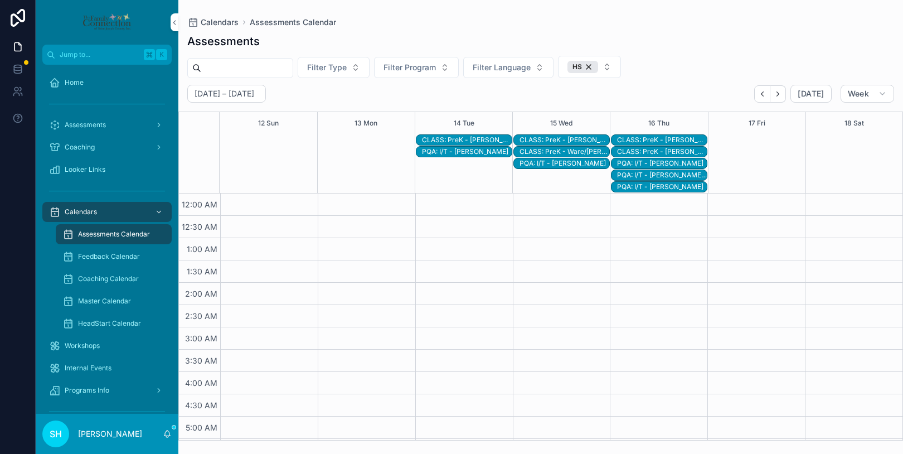
click at [646, 138] on div "CLASS: PreK - [PERSON_NAME]/[PERSON_NAME]" at bounding box center [662, 139] width 90 height 9
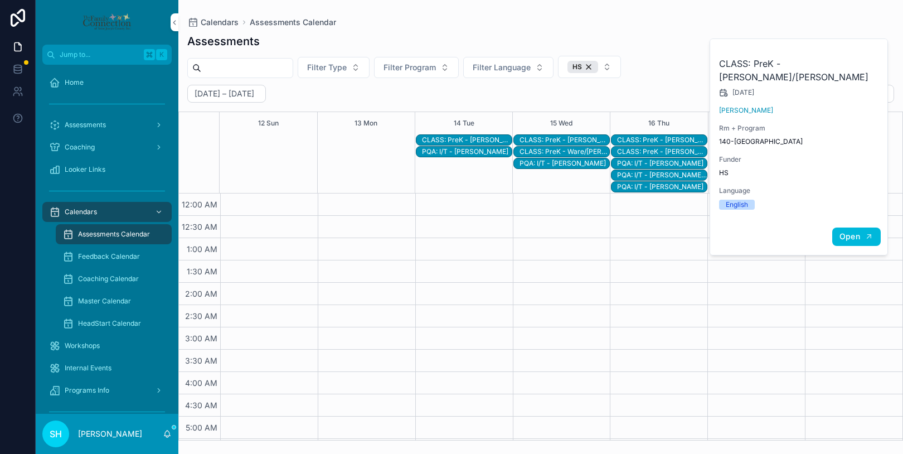
click at [854, 231] on span "Open" at bounding box center [850, 236] width 21 height 10
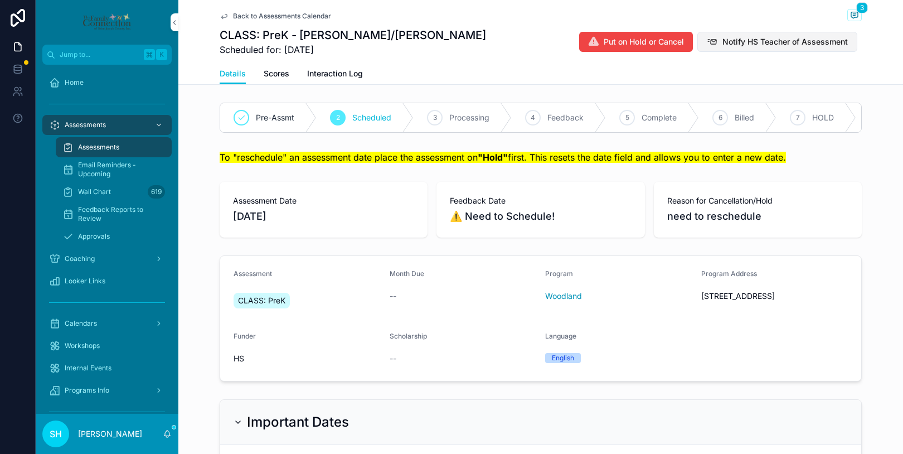
click at [747, 41] on span "Notify HS Teacher of Assessment" at bounding box center [785, 41] width 125 height 11
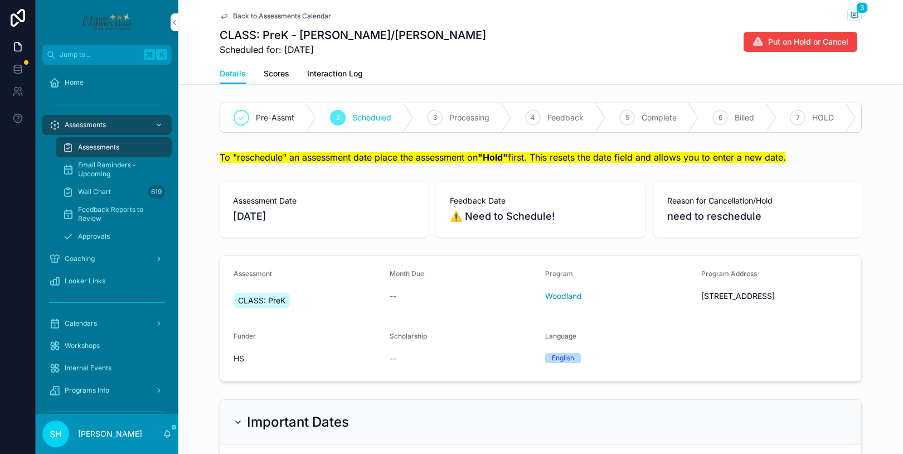
click at [263, 14] on span "Back to Assessments Calendar" at bounding box center [282, 16] width 98 height 9
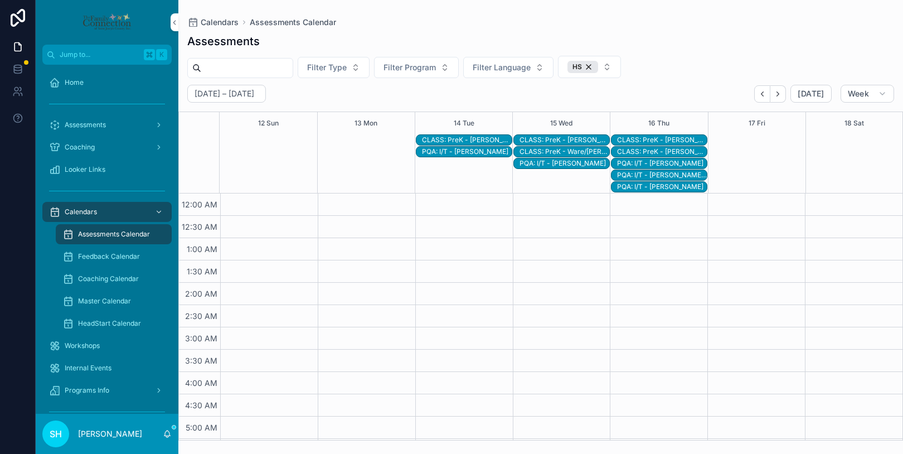
click at [680, 151] on div "CLASS: PreK - [PERSON_NAME]/[PERSON_NAME]" at bounding box center [662, 151] width 90 height 9
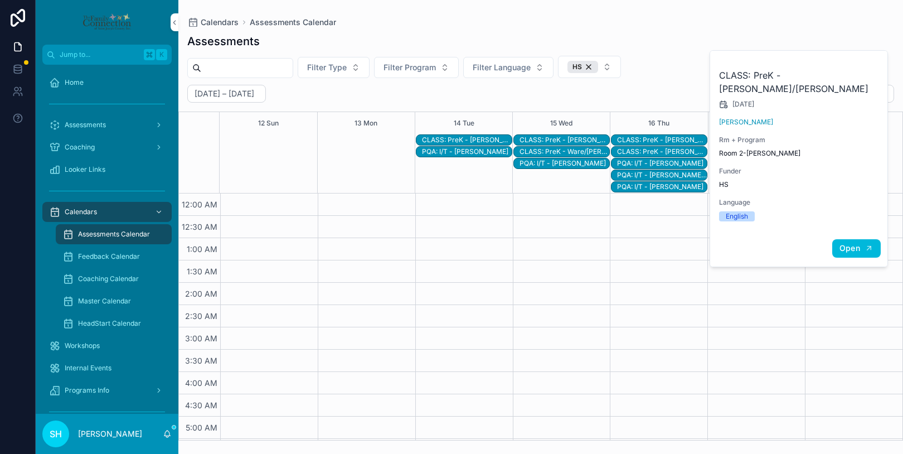
click at [850, 243] on span "Open" at bounding box center [850, 248] width 21 height 10
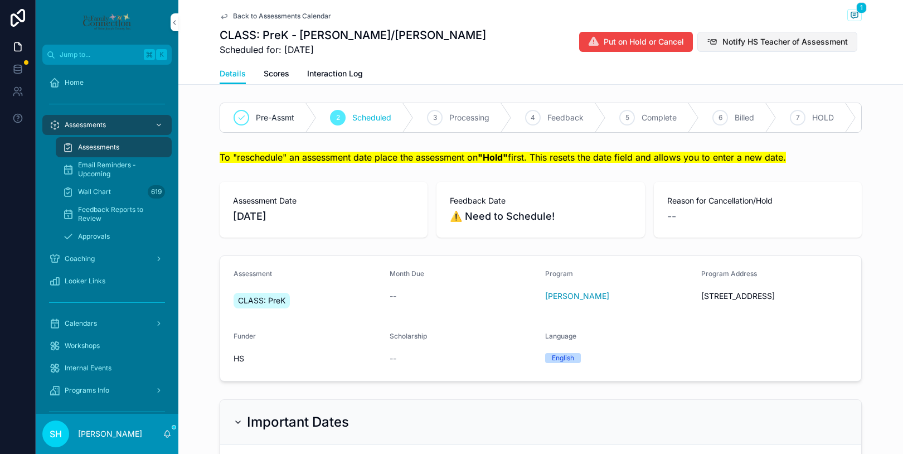
click at [765, 41] on span "Notify HS Teacher of Assessment" at bounding box center [785, 41] width 125 height 11
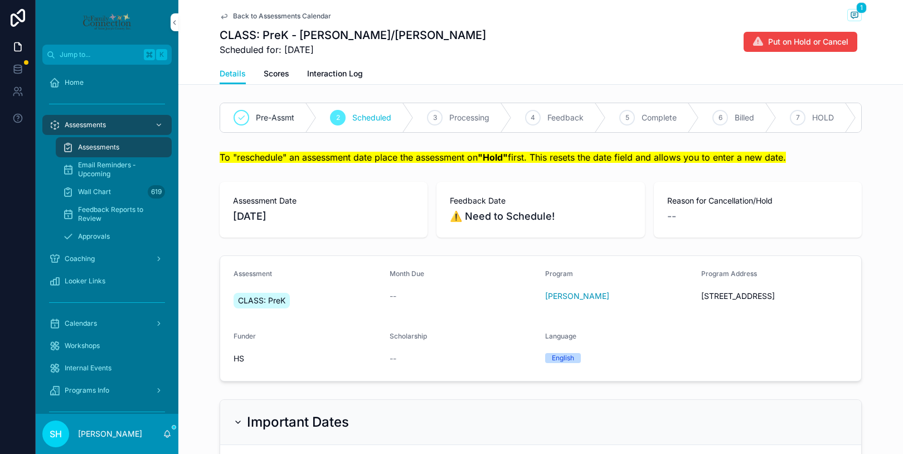
click at [308, 17] on span "Back to Assessments Calendar" at bounding box center [282, 16] width 98 height 9
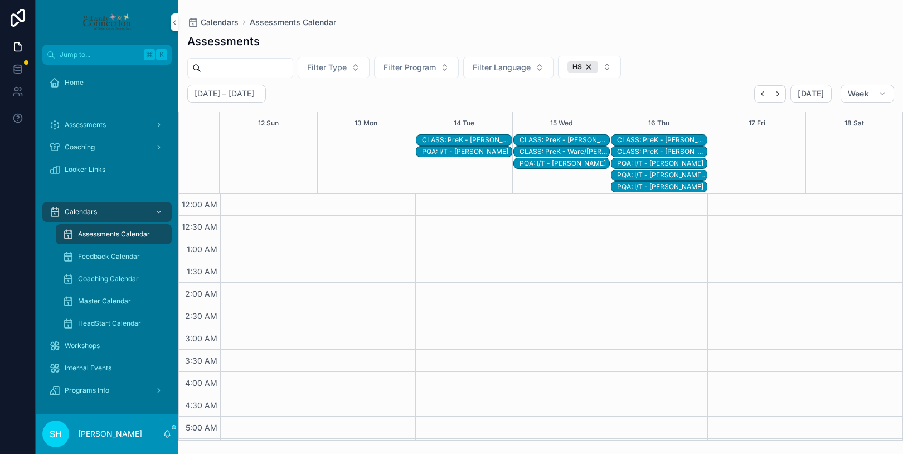
click at [680, 163] on div "PQA: I/T - [PERSON_NAME]" at bounding box center [662, 163] width 90 height 9
click at [658, 163] on div "PQA: I/T - [PERSON_NAME]" at bounding box center [662, 163] width 90 height 9
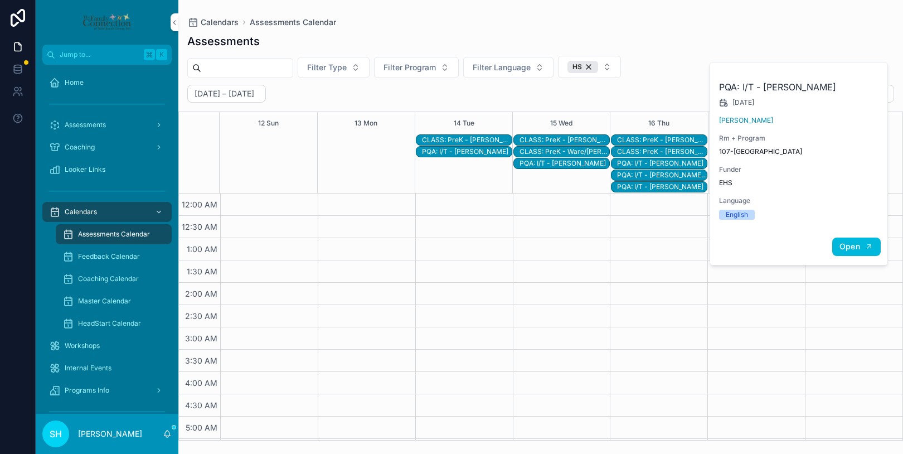
click at [842, 241] on button "Open" at bounding box center [856, 247] width 49 height 18
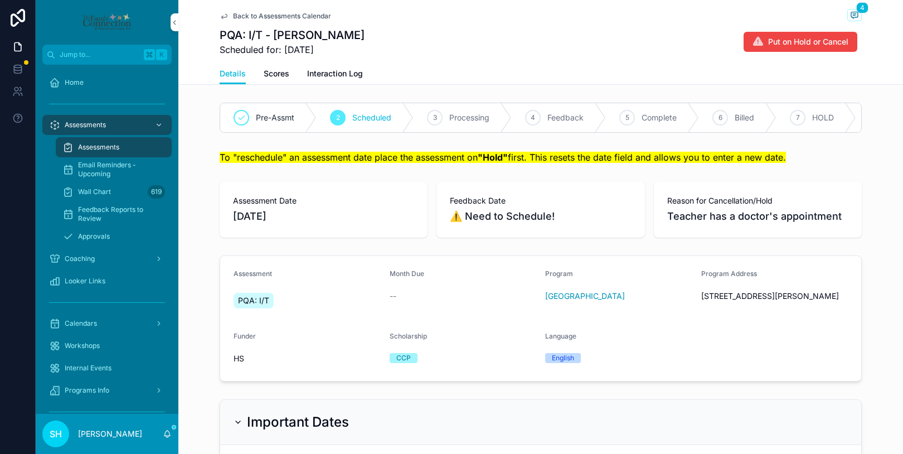
click at [278, 16] on span "Back to Assessments Calendar" at bounding box center [282, 16] width 98 height 9
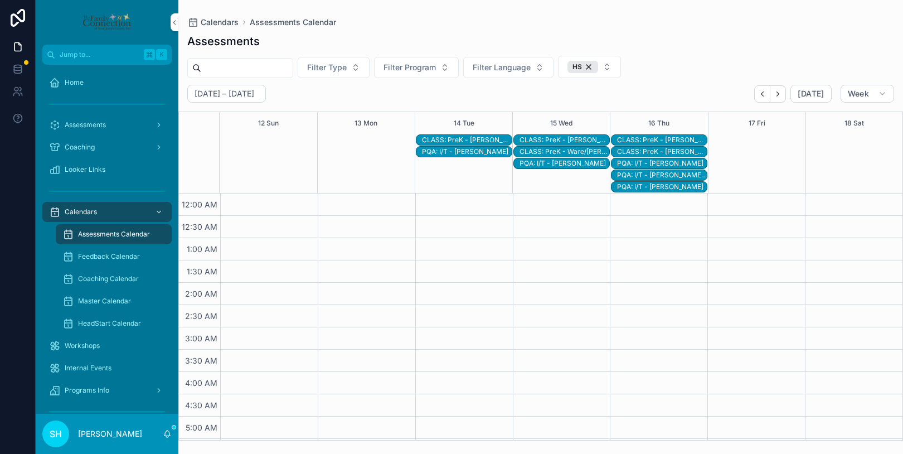
click at [646, 162] on div "PQA: I/T - [PERSON_NAME]" at bounding box center [662, 163] width 90 height 9
click at [644, 176] on div "PQA: I/T - [PERSON_NAME] [PERSON_NAME]" at bounding box center [662, 175] width 90 height 9
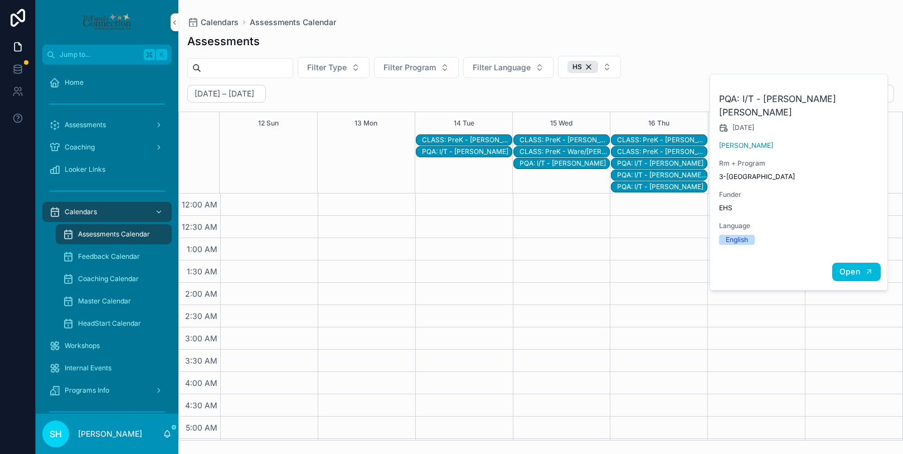
click at [857, 266] on span "Open" at bounding box center [850, 271] width 21 height 10
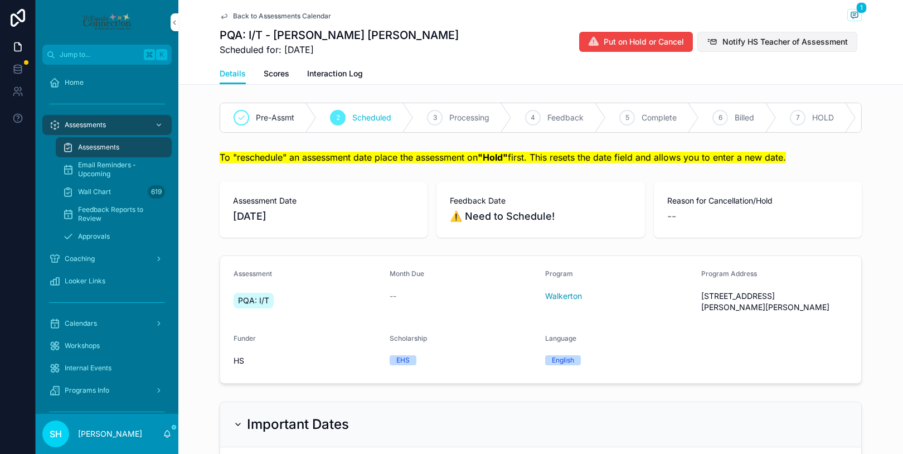
click at [736, 41] on span "Notify HS Teacher of Assessment" at bounding box center [785, 41] width 125 height 11
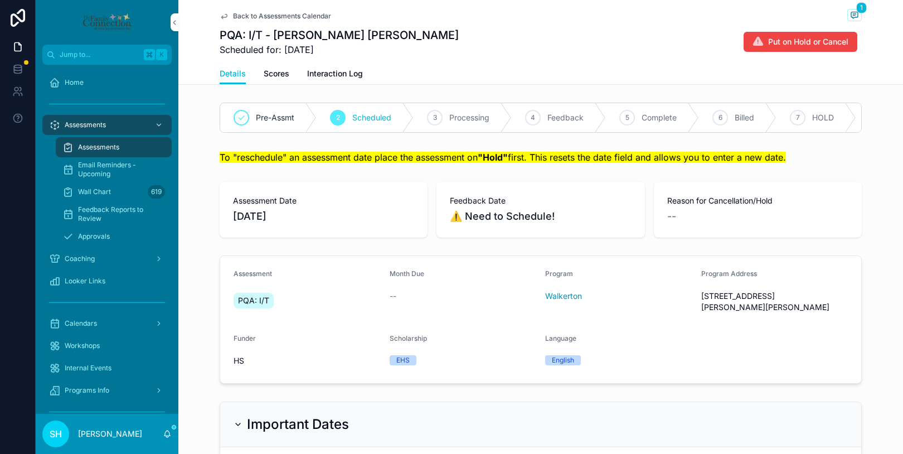
click at [301, 17] on span "Back to Assessments Calendar" at bounding box center [282, 16] width 98 height 9
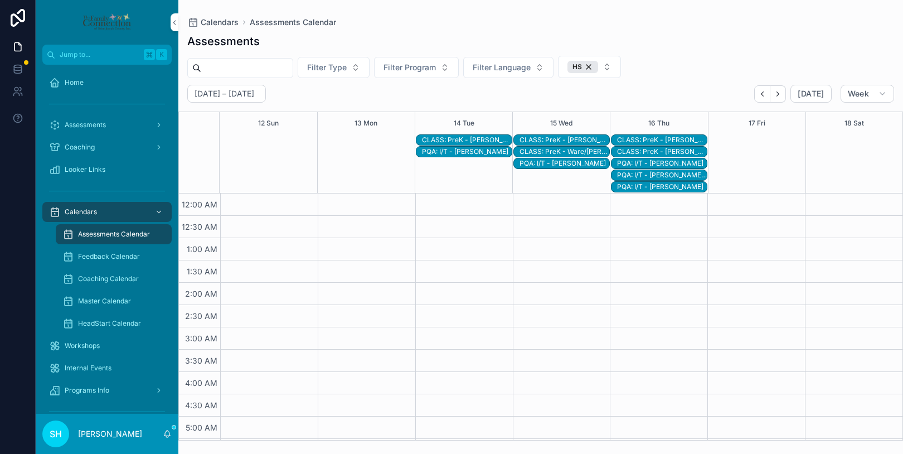
click at [654, 187] on div "PQA: I/T - [PERSON_NAME]" at bounding box center [662, 186] width 90 height 9
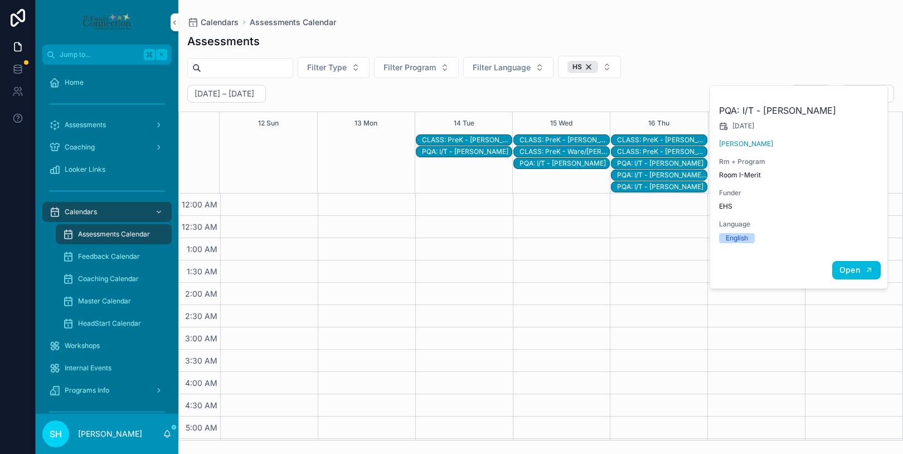
click at [845, 269] on span "Open" at bounding box center [850, 270] width 21 height 10
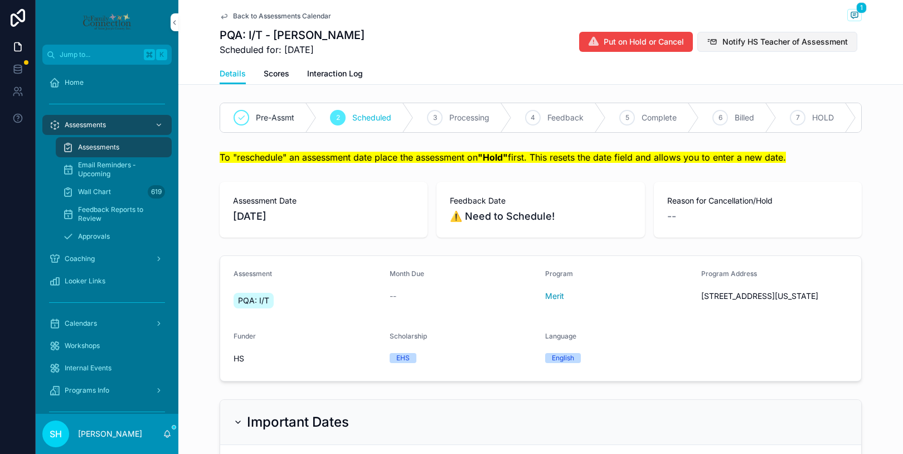
click at [767, 46] on span "Notify HS Teacher of Assessment" at bounding box center [785, 41] width 125 height 11
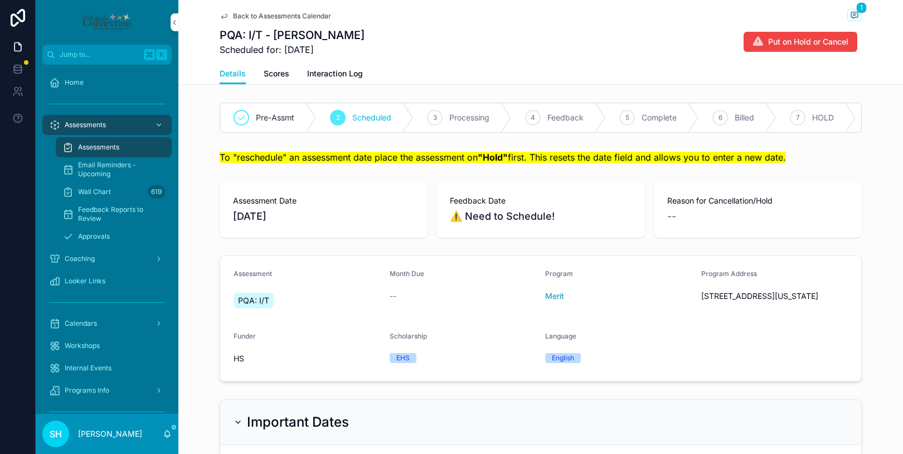
click at [273, 21] on div "Back to Assessments Calendar 1" at bounding box center [541, 16] width 642 height 14
click at [272, 20] on span "Back to Assessments Calendar" at bounding box center [282, 16] width 98 height 9
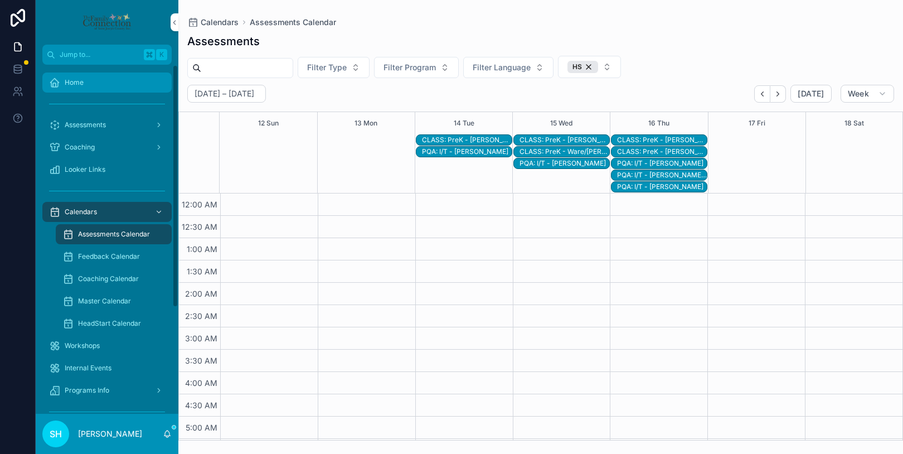
click at [74, 85] on span "Home" at bounding box center [74, 82] width 19 height 9
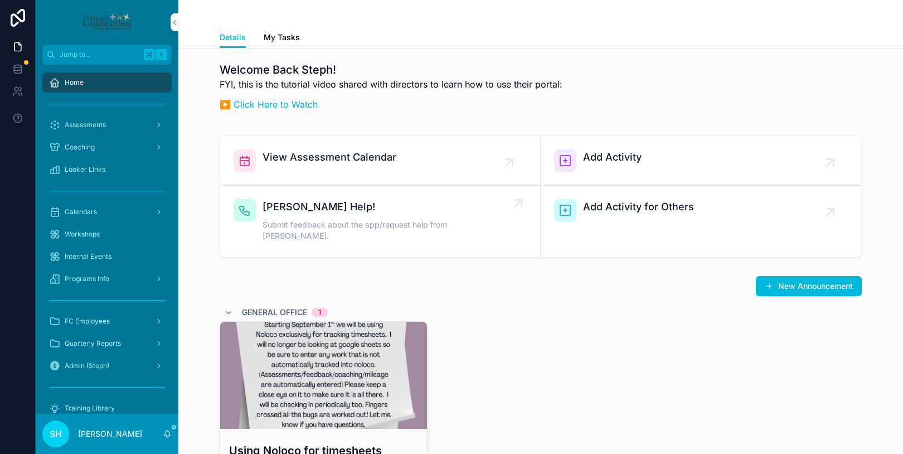
click at [374, 226] on span "Submit feedback about the app/request help from [PERSON_NAME]." at bounding box center [386, 230] width 246 height 22
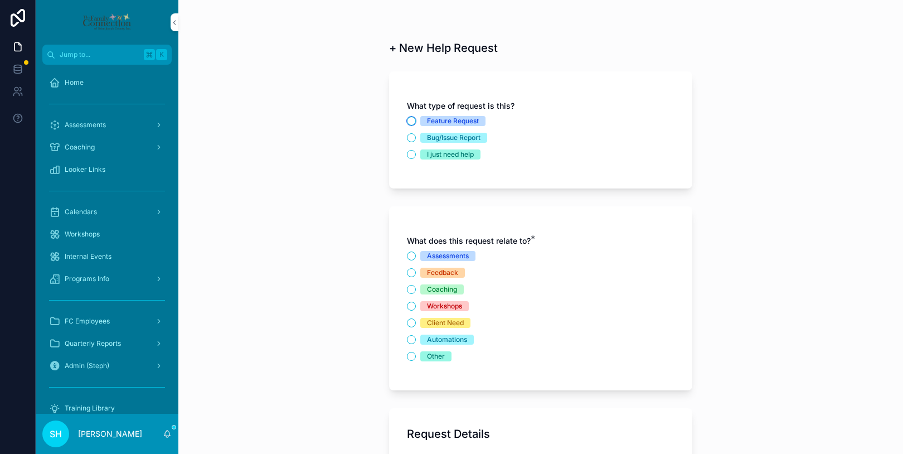
click at [413, 119] on button "Feature Request" at bounding box center [411, 121] width 9 height 9
click at [410, 256] on button "Assessments" at bounding box center [411, 255] width 9 height 9
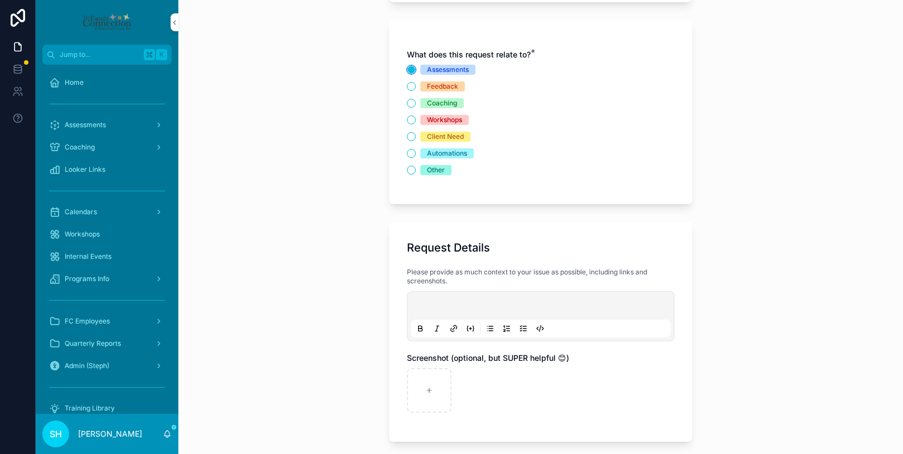
scroll to position [214, 0]
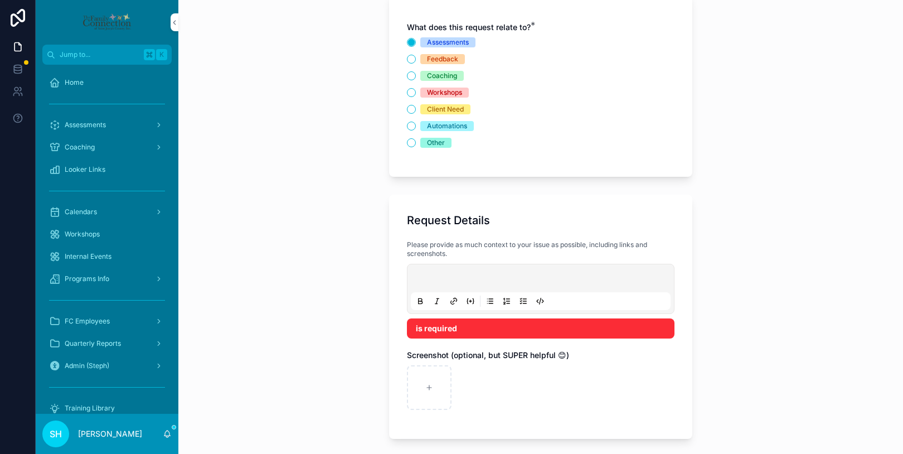
click at [429, 279] on p "scrollable content" at bounding box center [543, 279] width 260 height 11
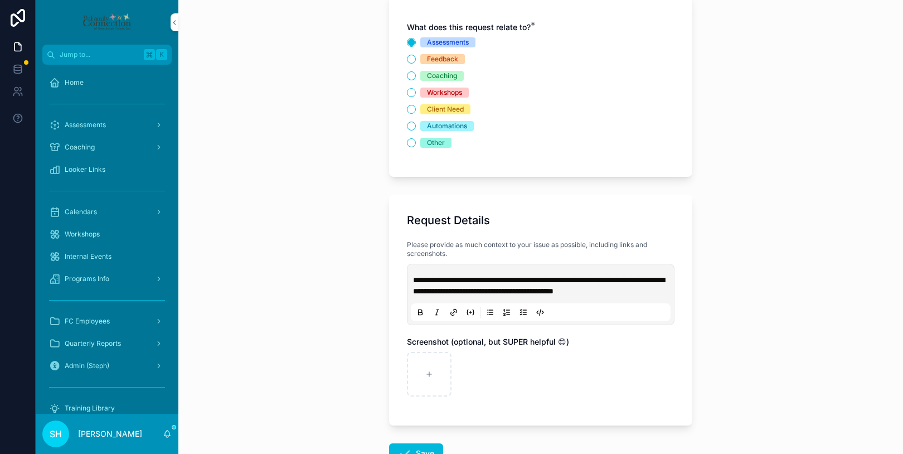
click at [484, 278] on span "**********" at bounding box center [538, 285] width 251 height 19
click at [565, 279] on span "**********" at bounding box center [538, 285] width 251 height 19
click at [595, 291] on span "**********" at bounding box center [538, 285] width 251 height 19
click at [650, 289] on span "**********" at bounding box center [538, 285] width 251 height 19
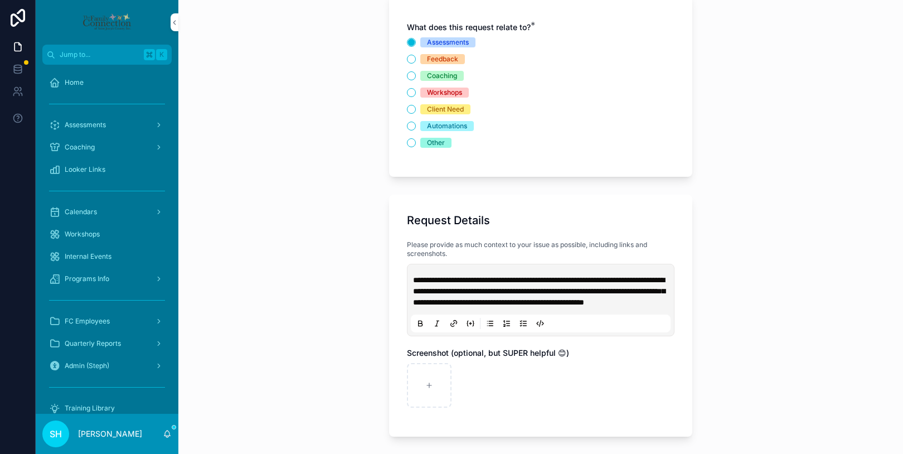
click at [636, 304] on span "**********" at bounding box center [539, 291] width 252 height 30
click at [546, 308] on p "**********" at bounding box center [543, 290] width 260 height 33
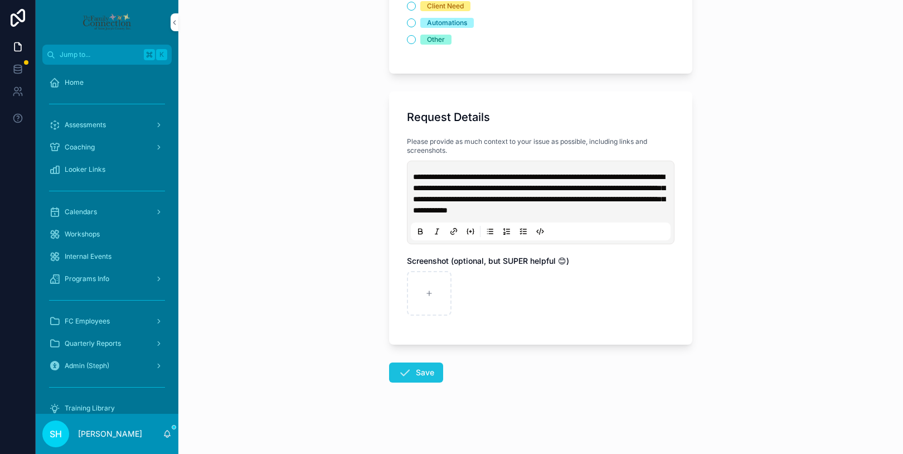
click at [425, 368] on button "Save" at bounding box center [416, 372] width 54 height 20
